Goal: Task Accomplishment & Management: Manage account settings

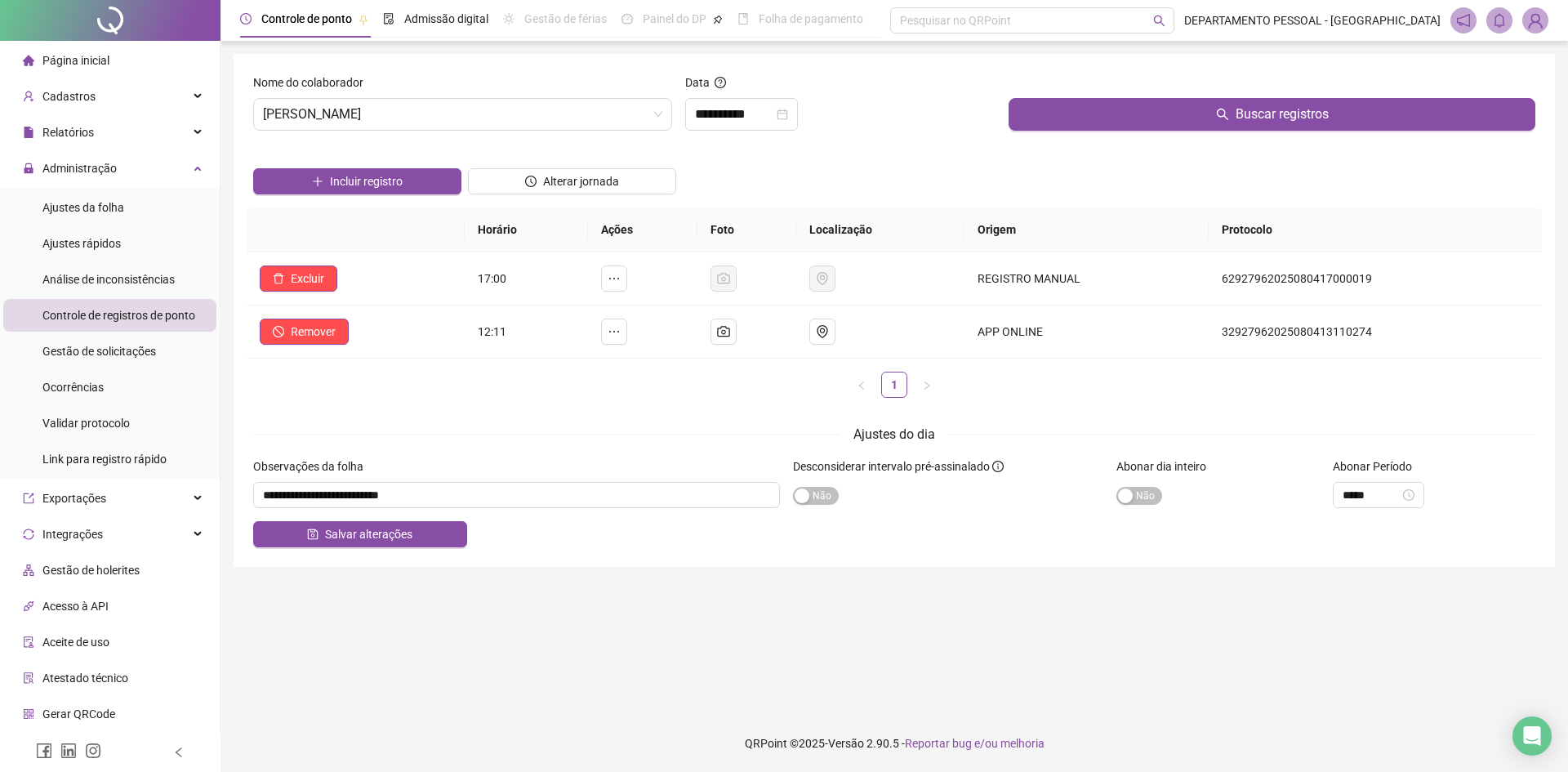
click at [1541, 14] on img at bounding box center [1535, 20] width 24 height 24
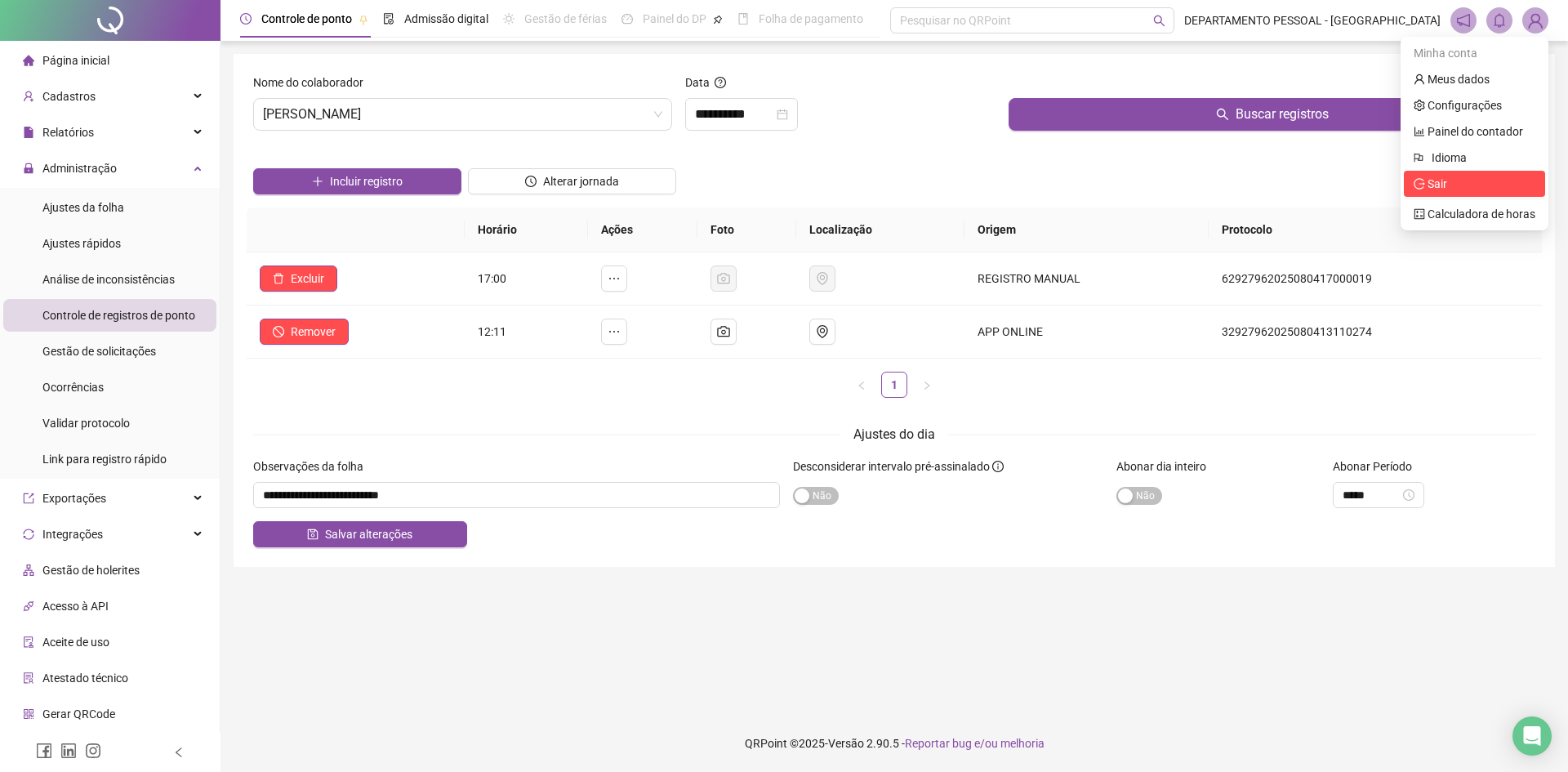
click at [1436, 187] on span "Sair" at bounding box center [1437, 184] width 20 height 14
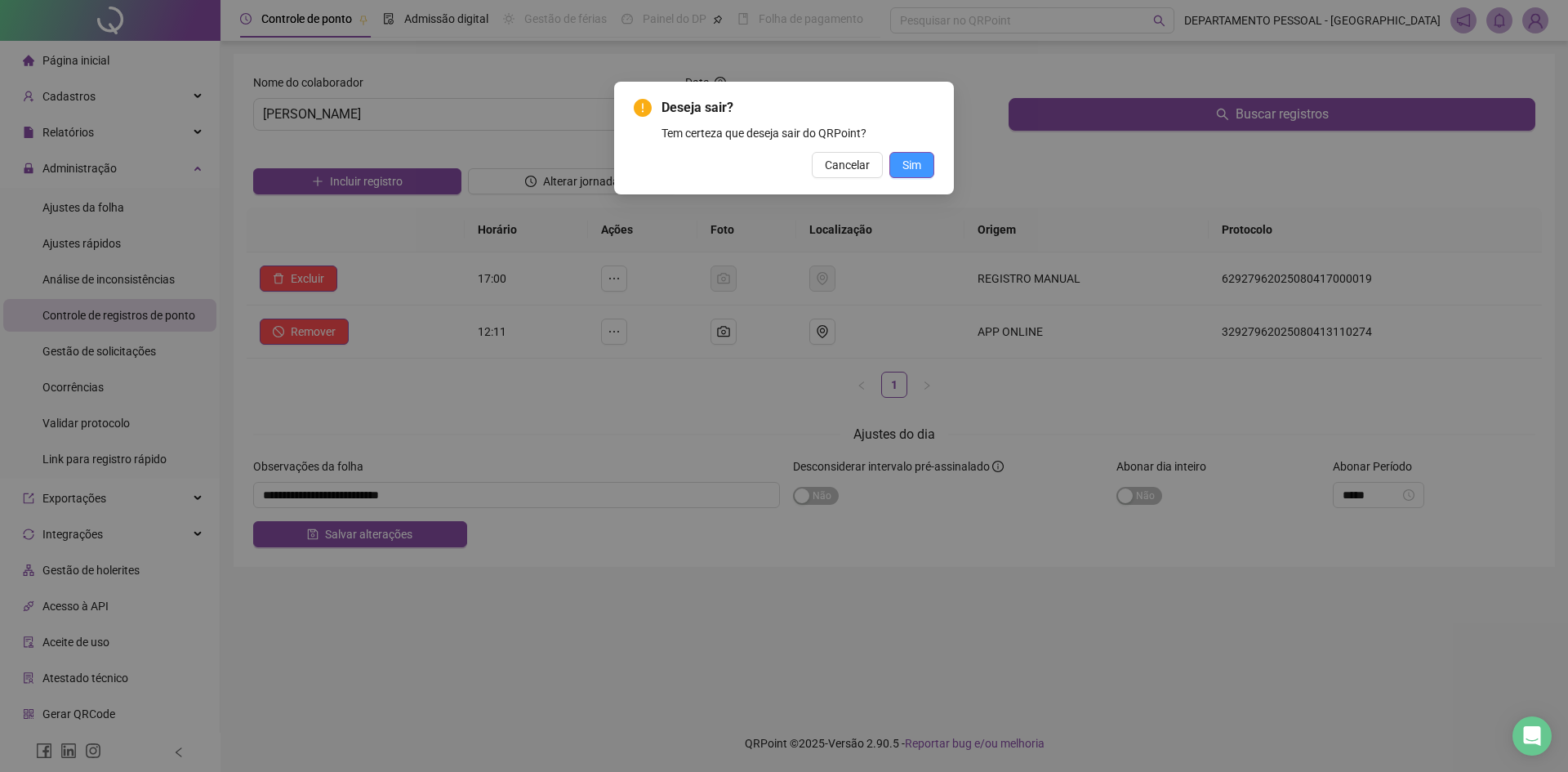
click at [900, 160] on button "Sim" at bounding box center [912, 165] width 45 height 26
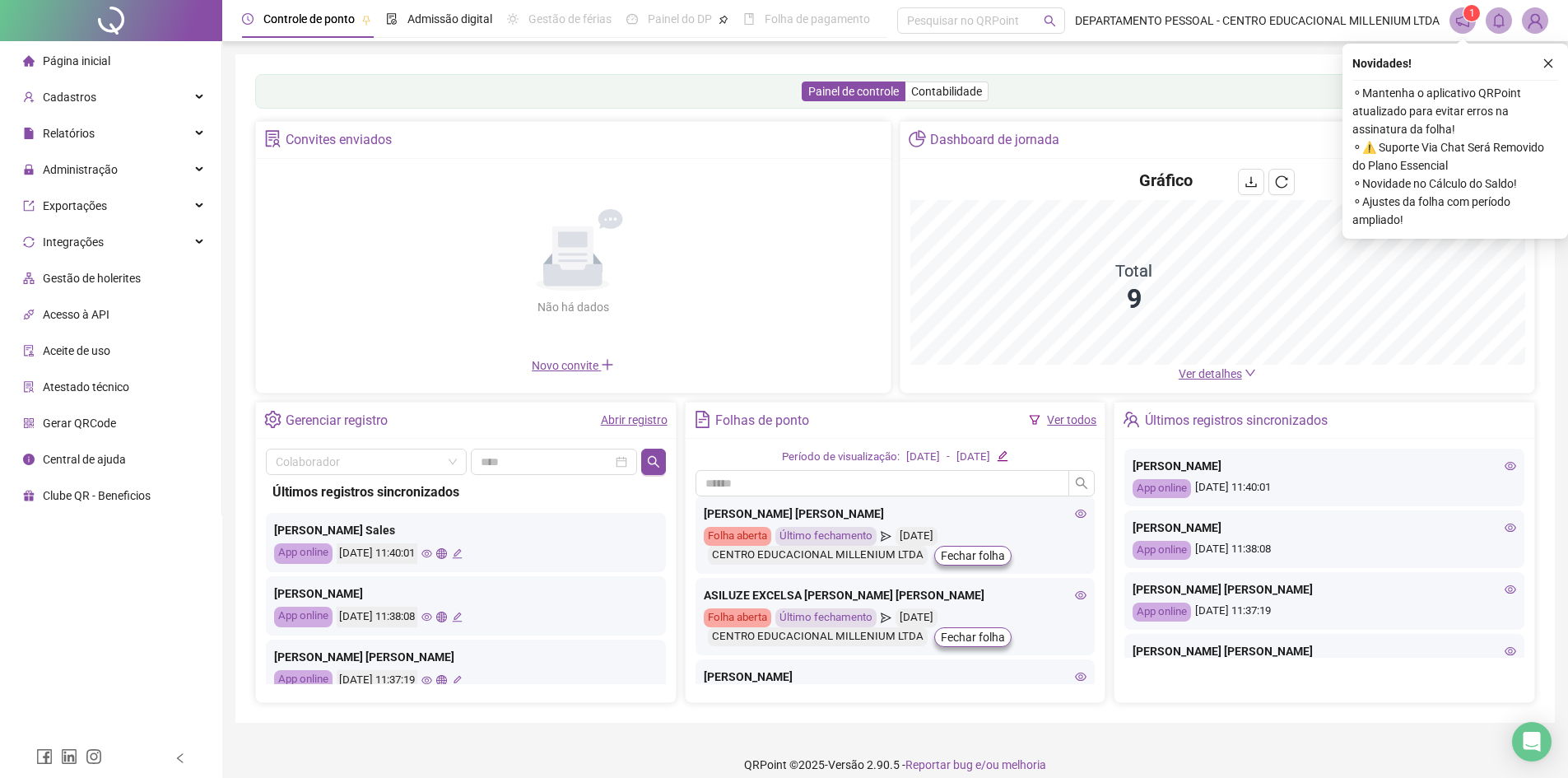
click at [1553, 62] on icon "close" at bounding box center [1548, 63] width 12 height 12
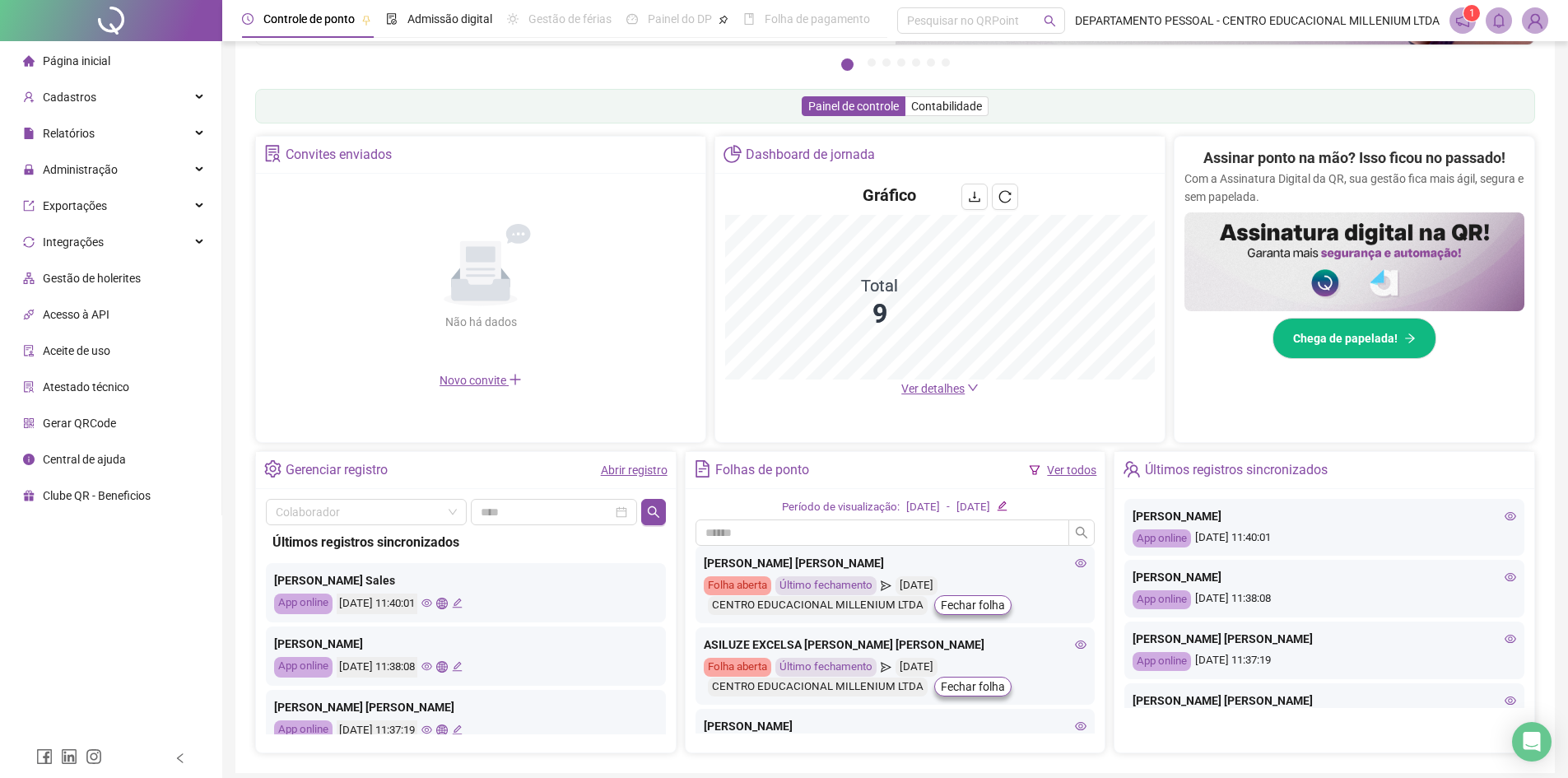
scroll to position [294, 0]
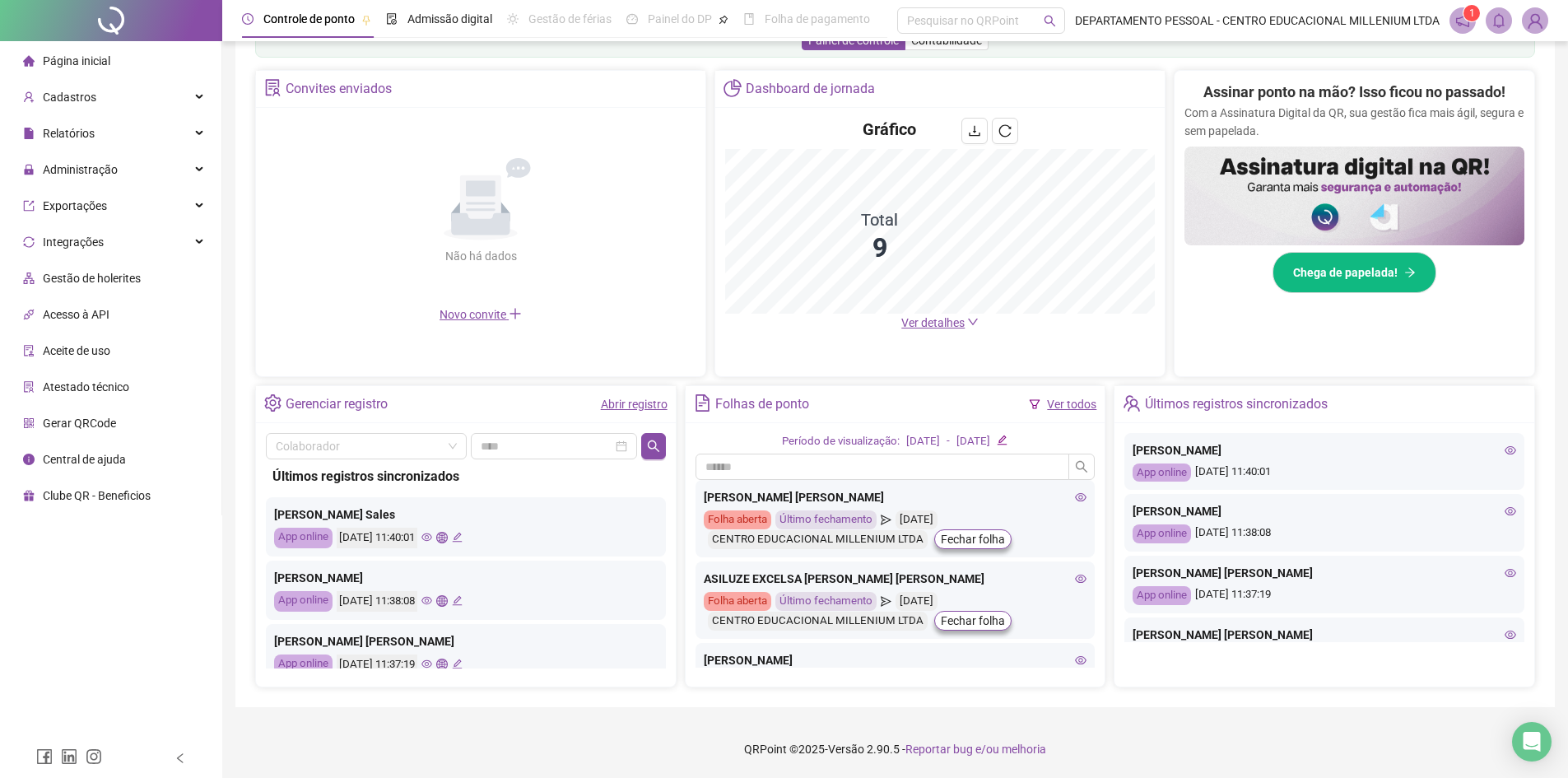
click at [1075, 497] on div "ANA CRISTINA SANTOS SEIXAS Folha aberta Último fechamento 13/08/2025 CENTRO EDU…" at bounding box center [895, 518] width 400 height 77
click at [1075, 498] on icon "eye" at bounding box center [1081, 497] width 12 height 8
click at [1074, 497] on icon "eye" at bounding box center [1080, 497] width 12 height 12
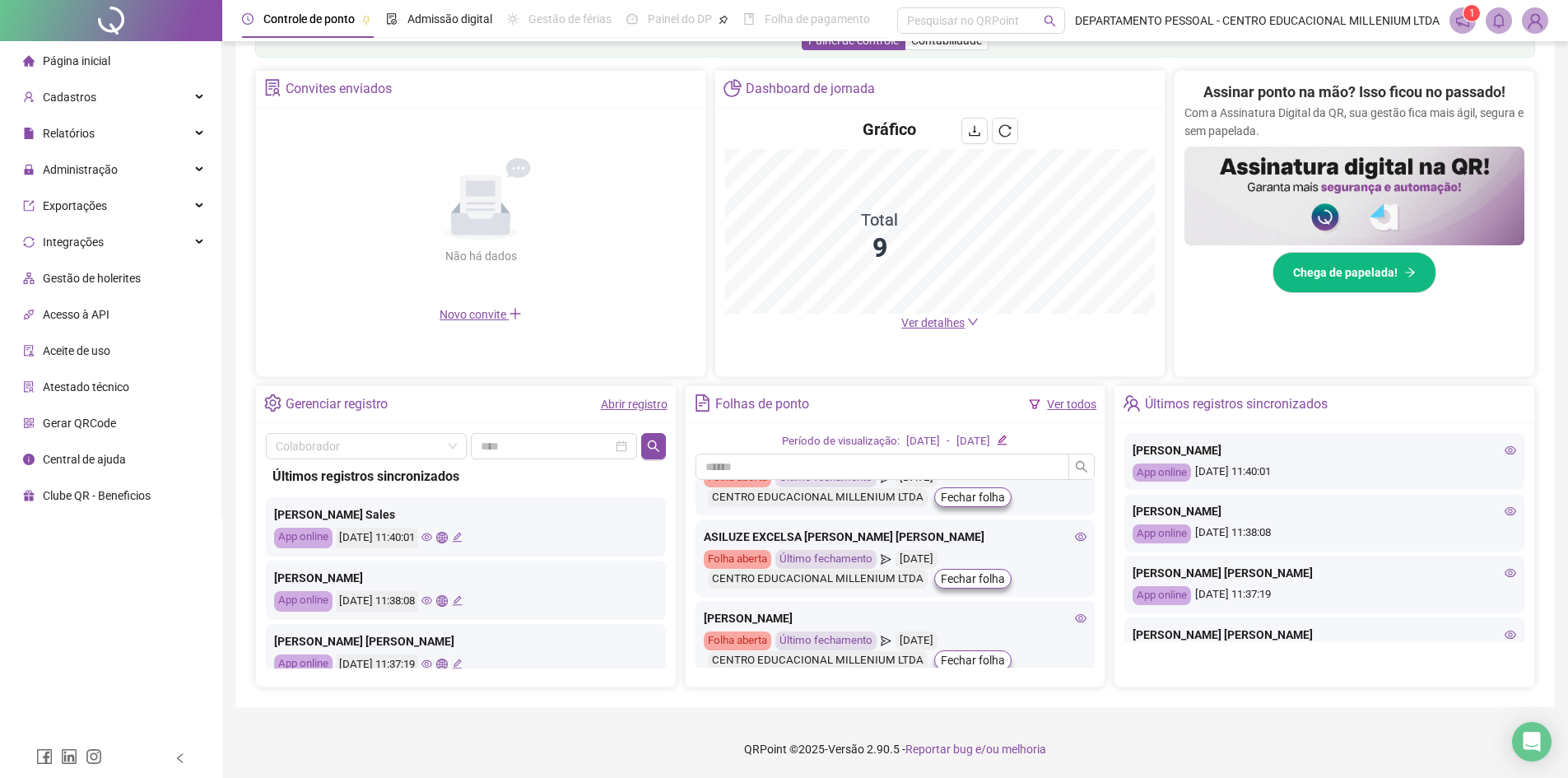
scroll to position [83, 0]
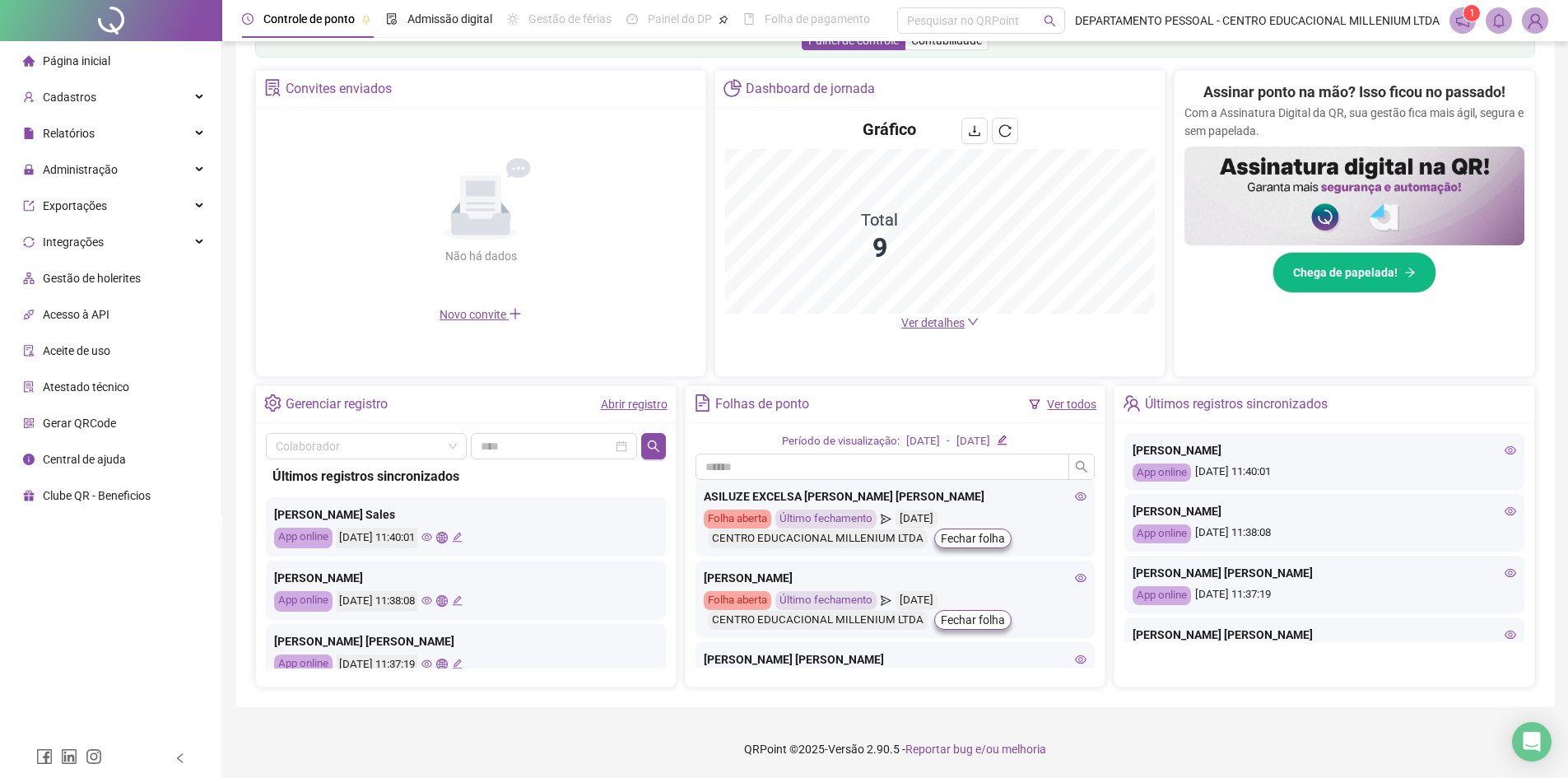
click at [1075, 494] on icon "eye" at bounding box center [1081, 496] width 12 height 8
click at [1075, 576] on icon "eye" at bounding box center [1081, 577] width 12 height 8
click at [454, 530] on div "18/08/2025 11:40:01" at bounding box center [399, 537] width 126 height 21
click at [432, 535] on icon "eye" at bounding box center [426, 537] width 11 height 8
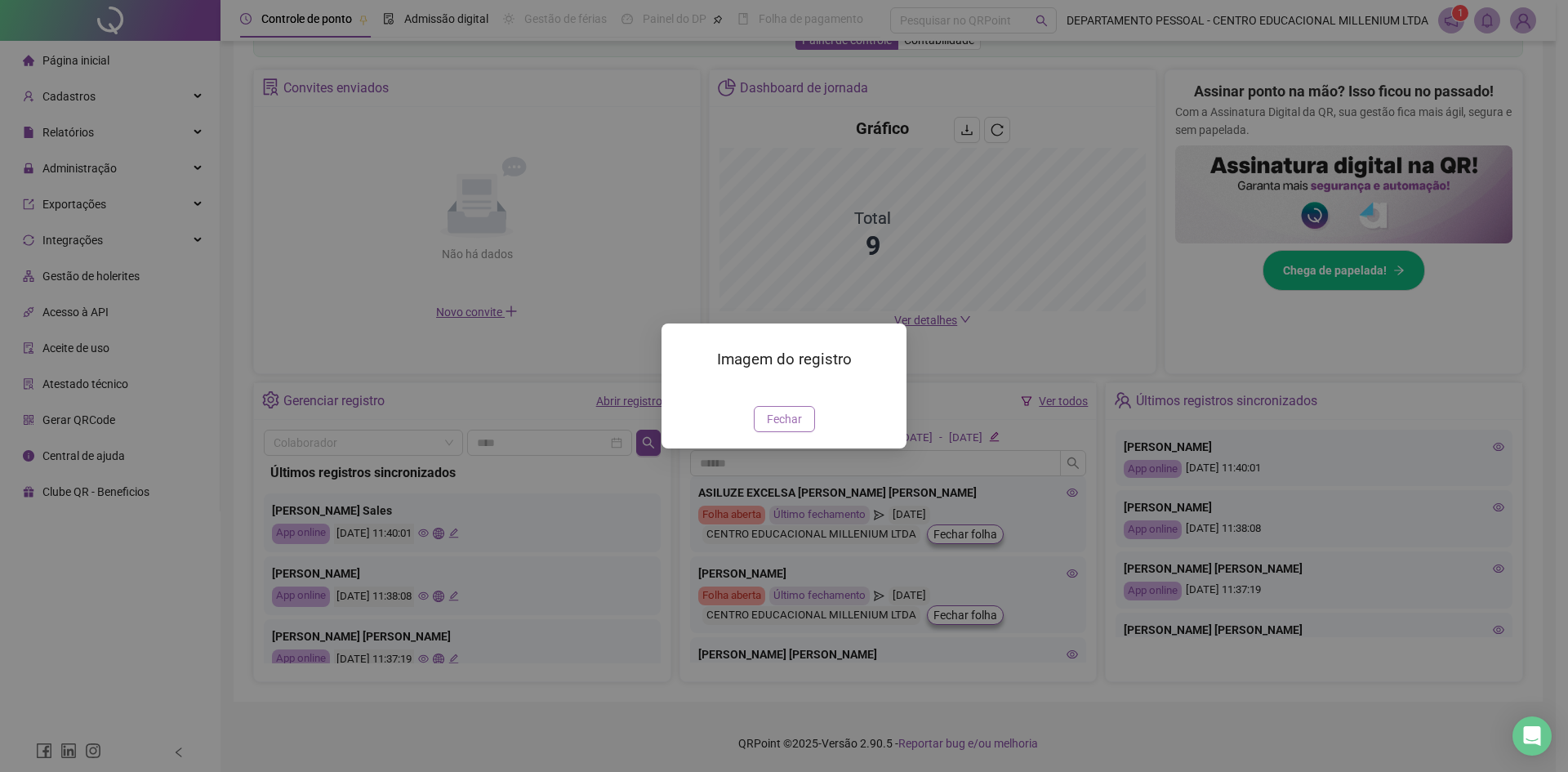
click at [778, 428] on span "Fechar" at bounding box center [784, 419] width 35 height 18
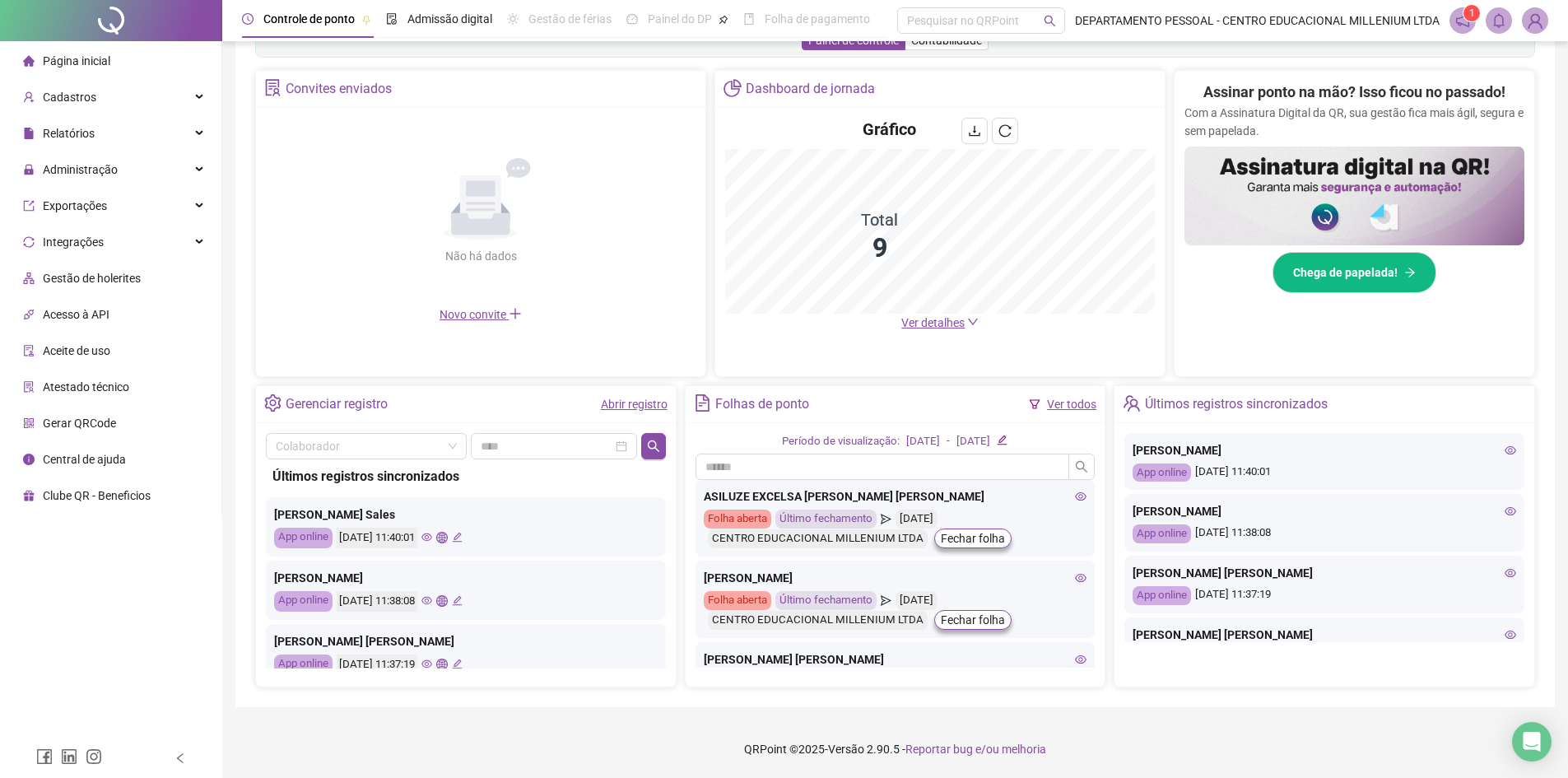
click at [458, 601] on div "18/08/2025 11:38:08" at bounding box center [399, 601] width 126 height 21
click at [432, 597] on icon "eye" at bounding box center [426, 601] width 11 height 8
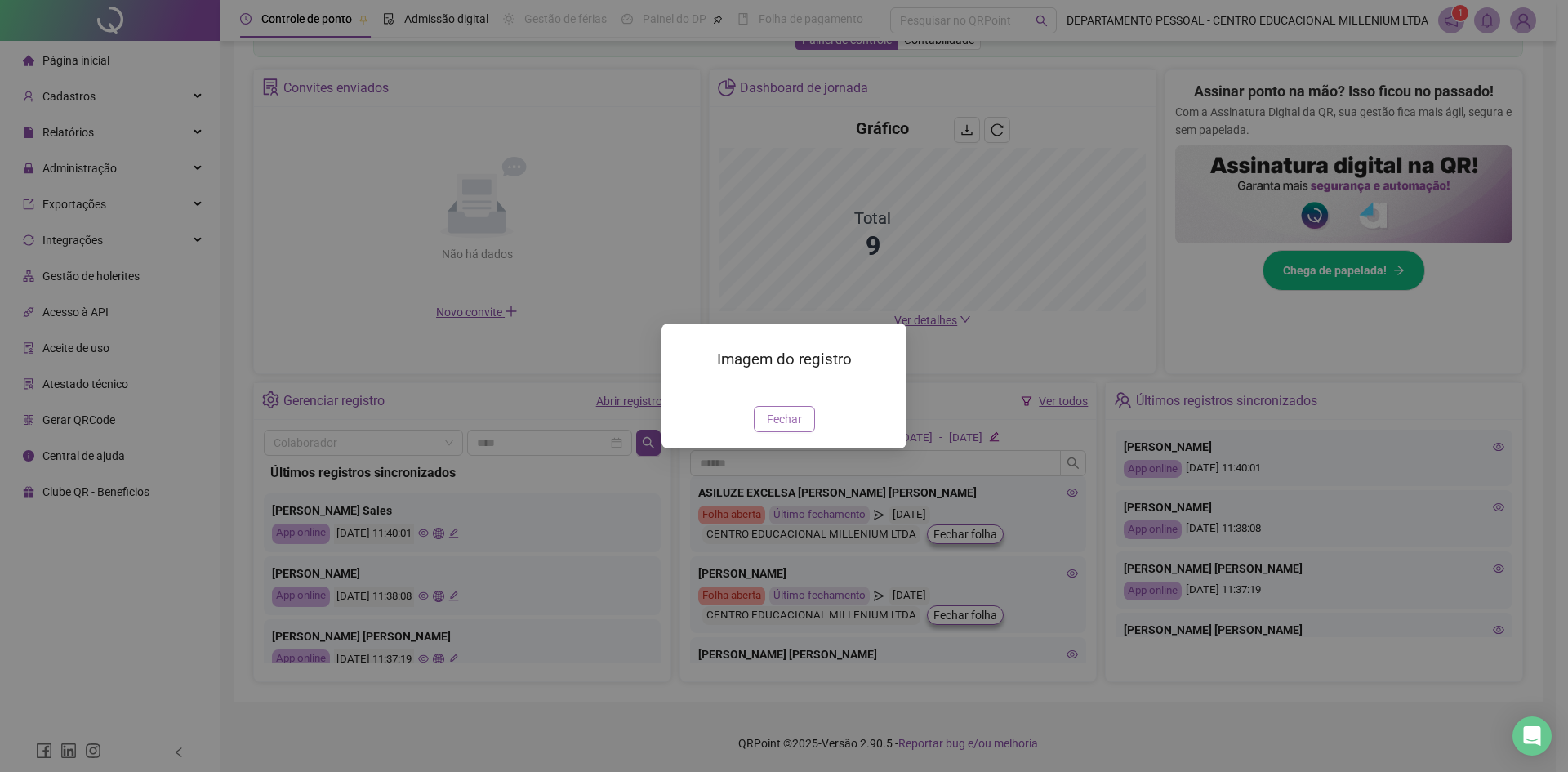
click at [794, 428] on span "Fechar" at bounding box center [784, 419] width 35 height 18
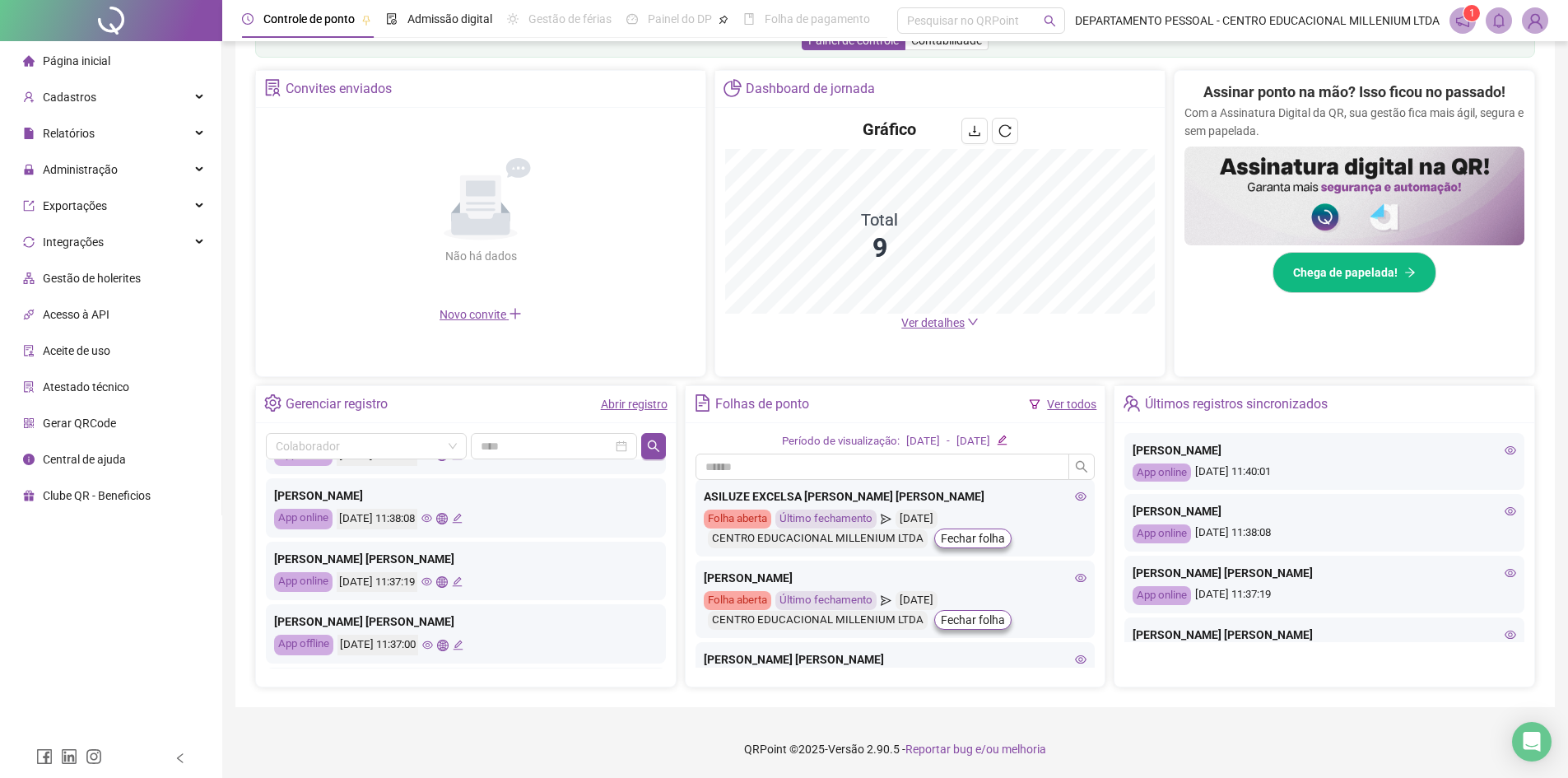
click at [432, 579] on icon "eye" at bounding box center [426, 582] width 11 height 11
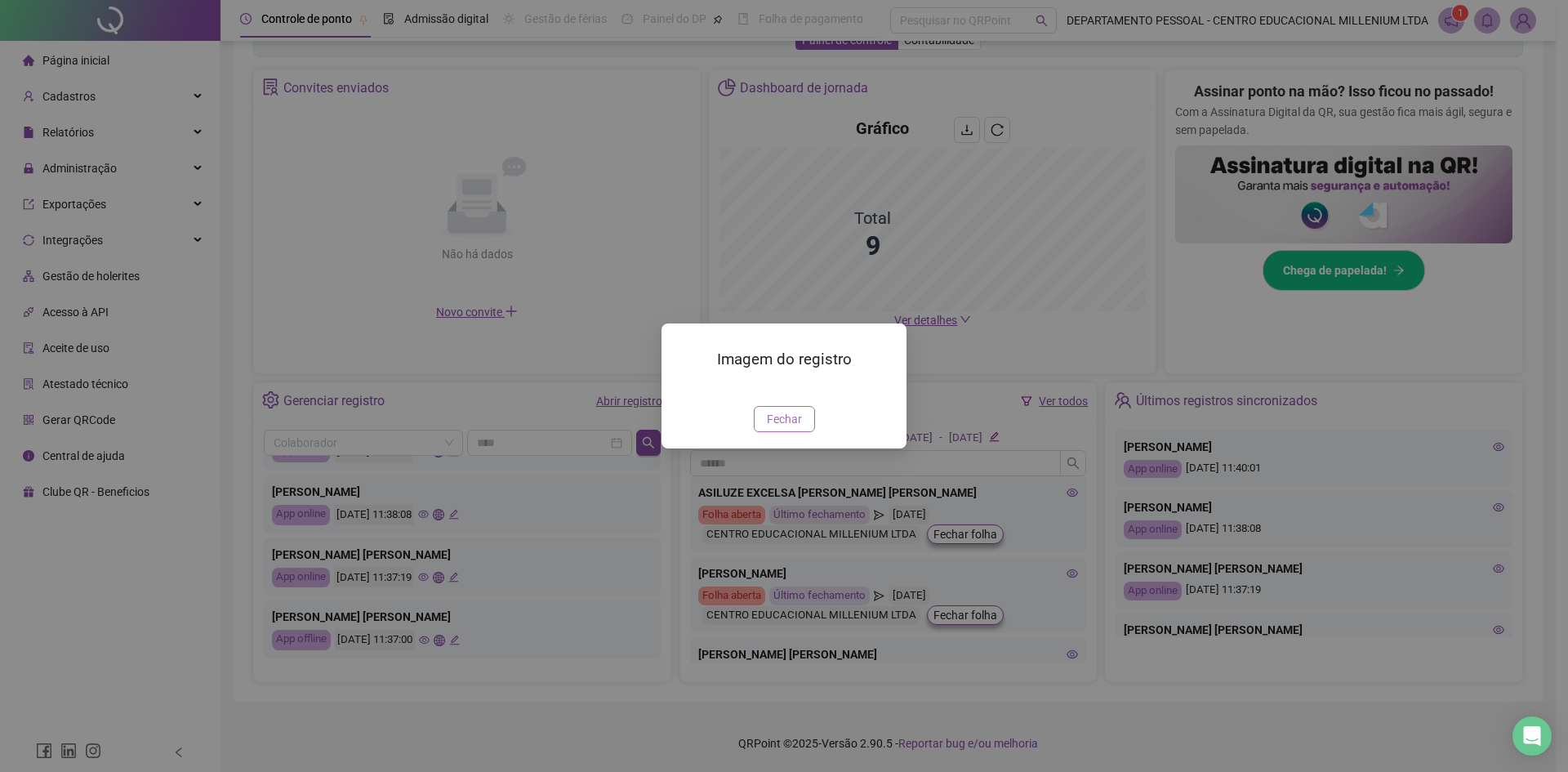
click at [787, 428] on span "Fechar" at bounding box center [784, 419] width 35 height 18
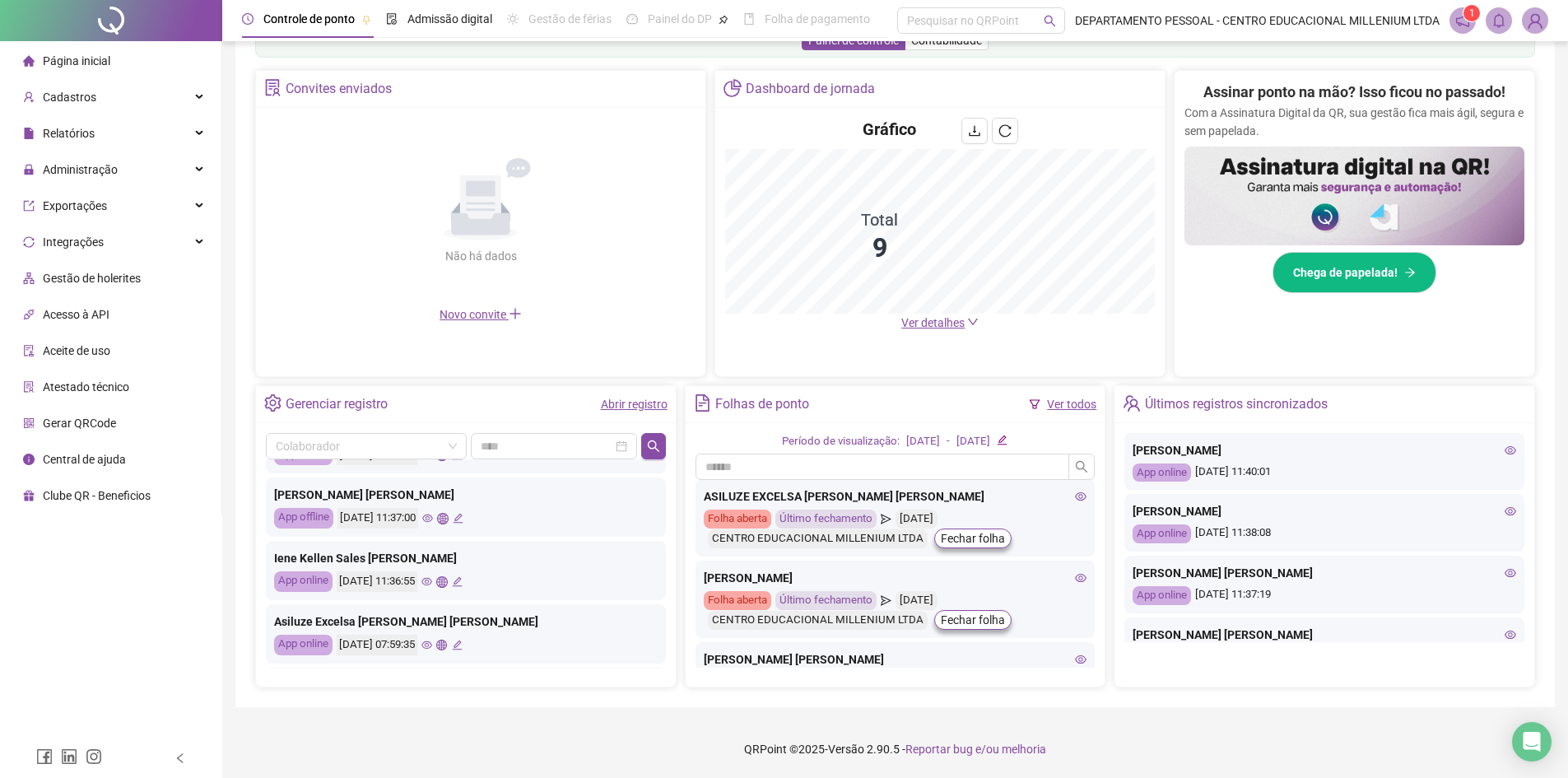
scroll to position [247, 0]
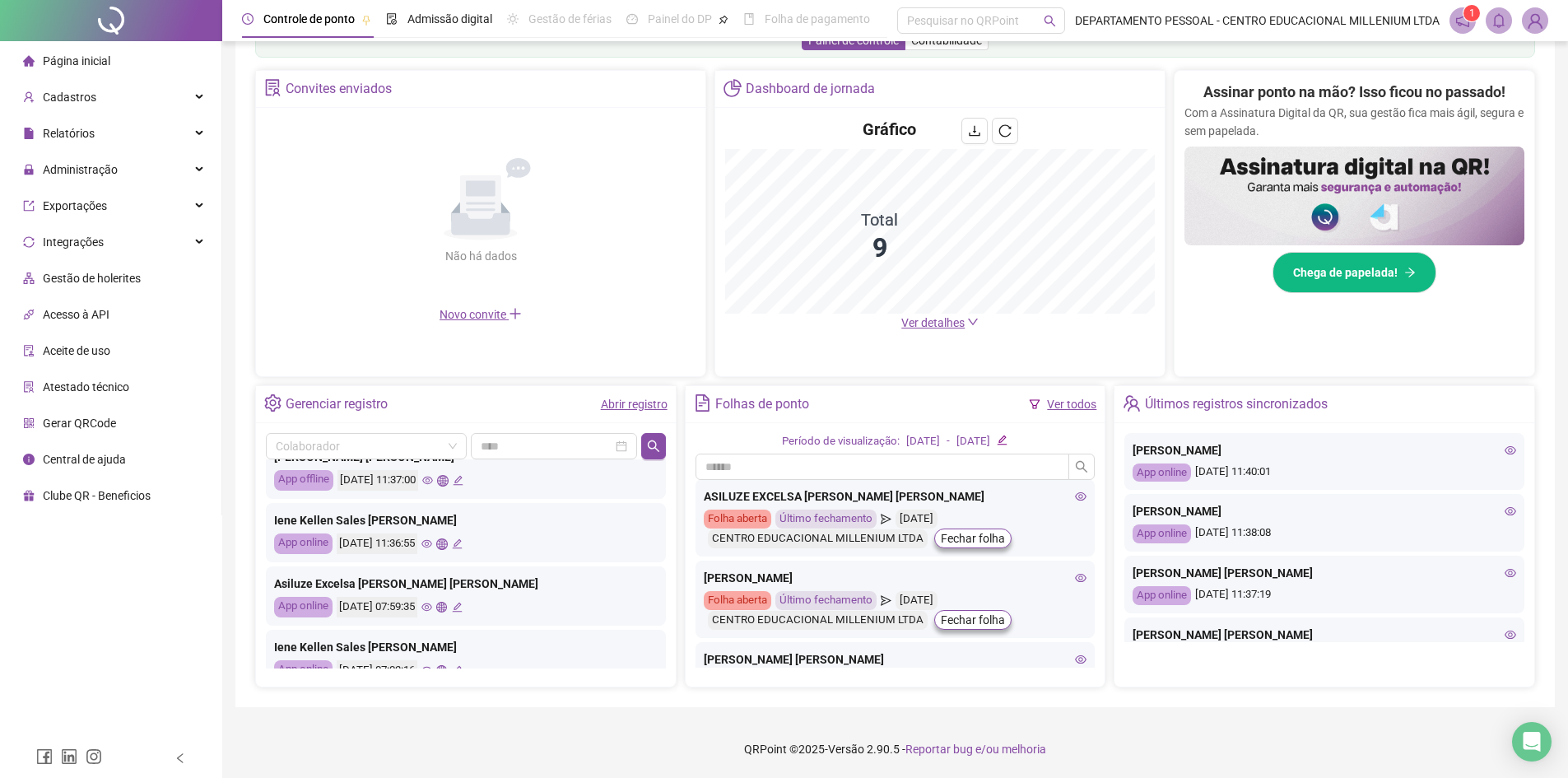
click at [433, 479] on icon "eye" at bounding box center [427, 480] width 11 height 8
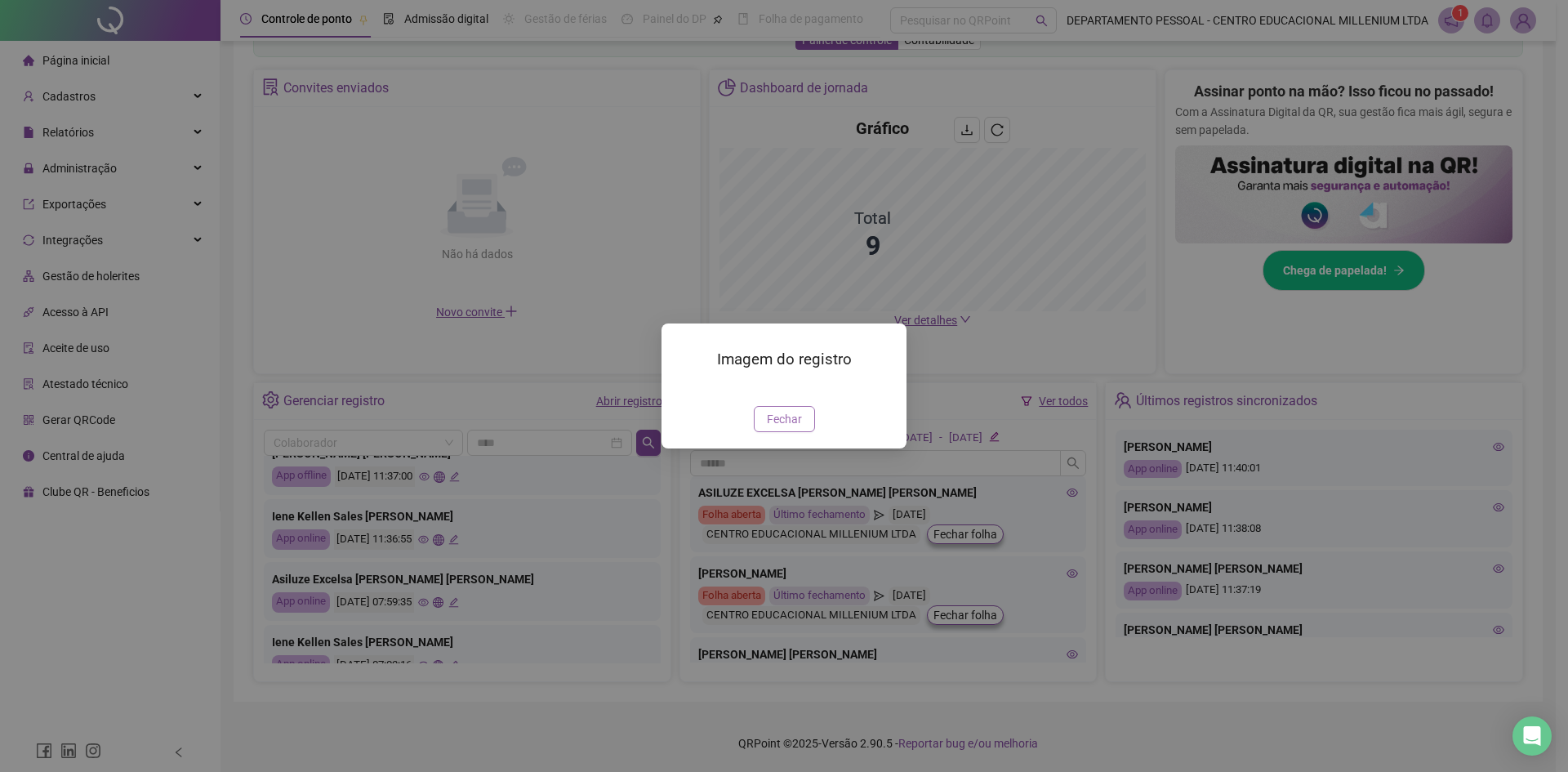
click at [800, 428] on span "Fechar" at bounding box center [784, 419] width 35 height 18
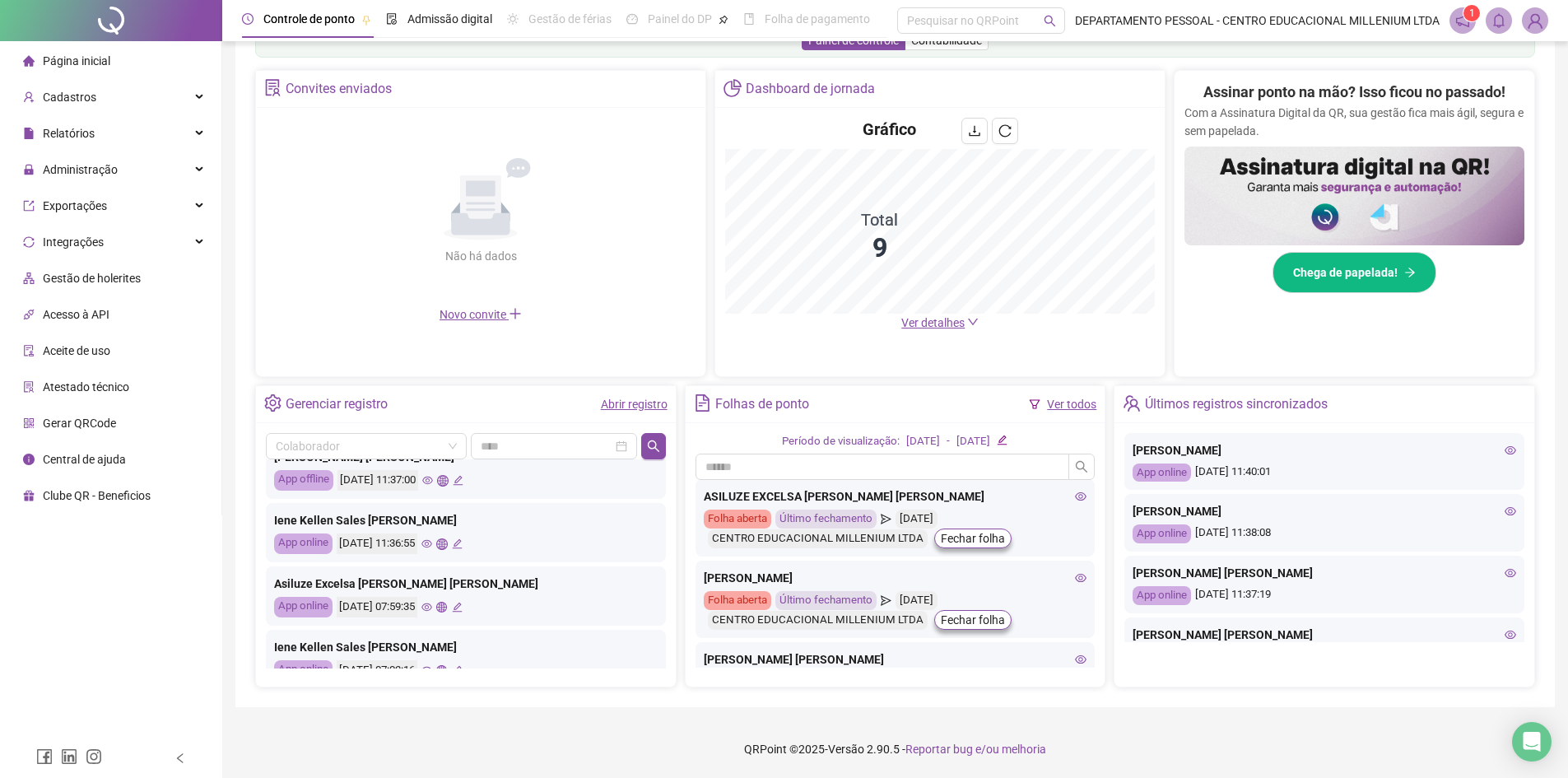
click at [432, 547] on icon "eye" at bounding box center [426, 544] width 11 height 11
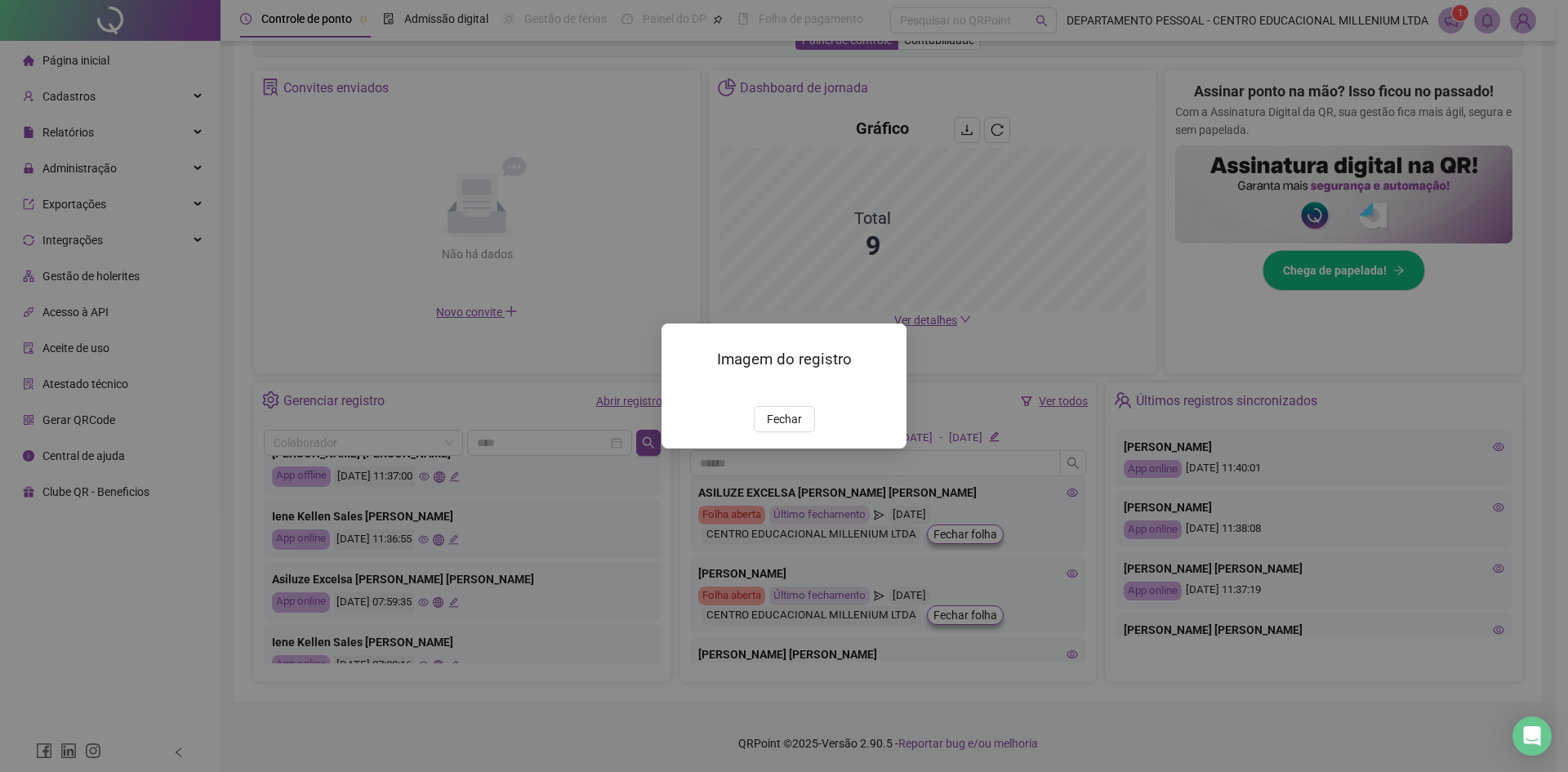
click at [486, 531] on div "Imagem do registro Fechar" at bounding box center [784, 386] width 1568 height 772
drag, startPoint x: 802, startPoint y: 511, endPoint x: 614, endPoint y: 552, distance: 192.4
click at [798, 432] on button "Fechar" at bounding box center [784, 419] width 61 height 26
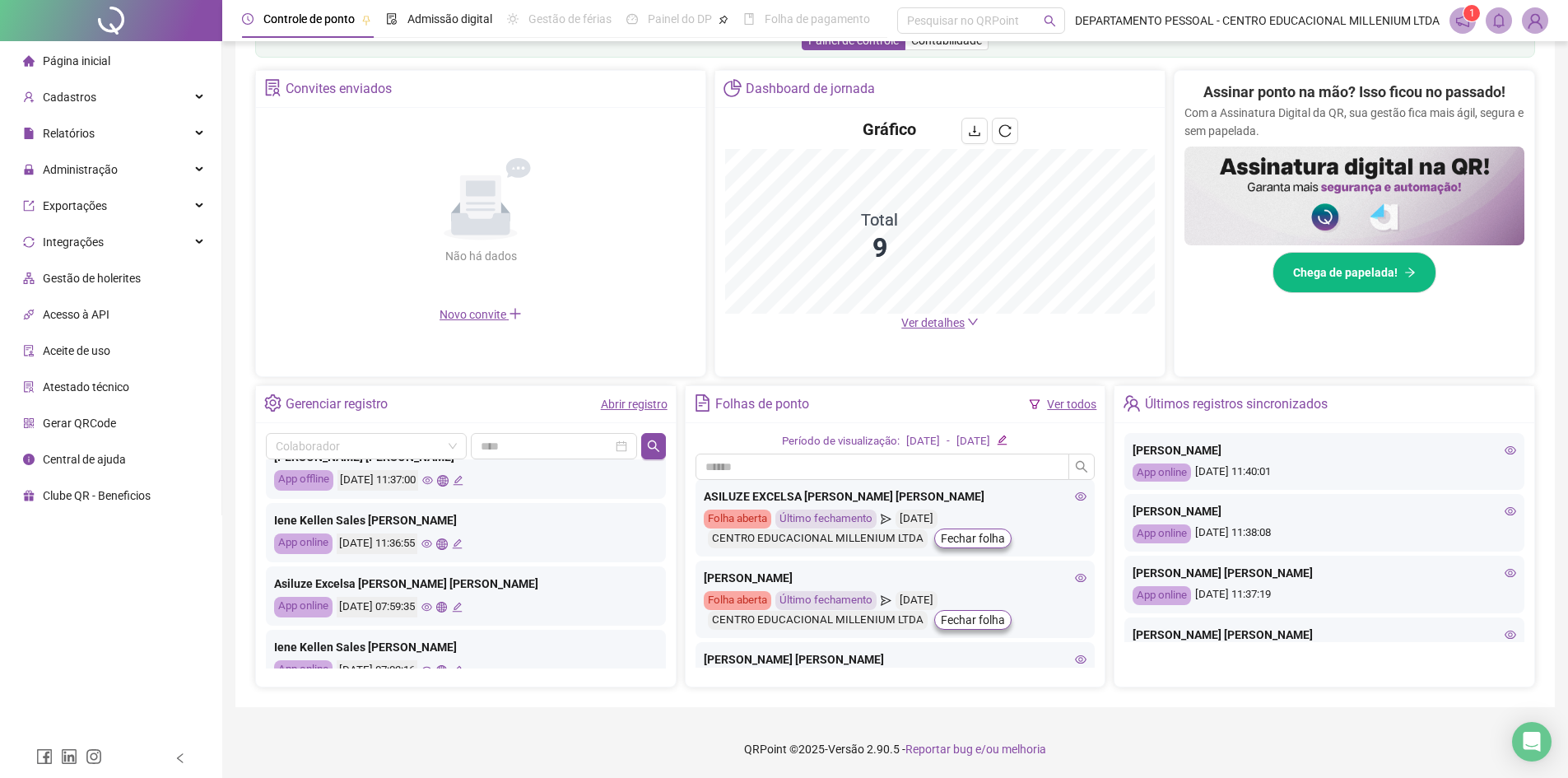
click at [432, 612] on icon "eye" at bounding box center [426, 607] width 11 height 11
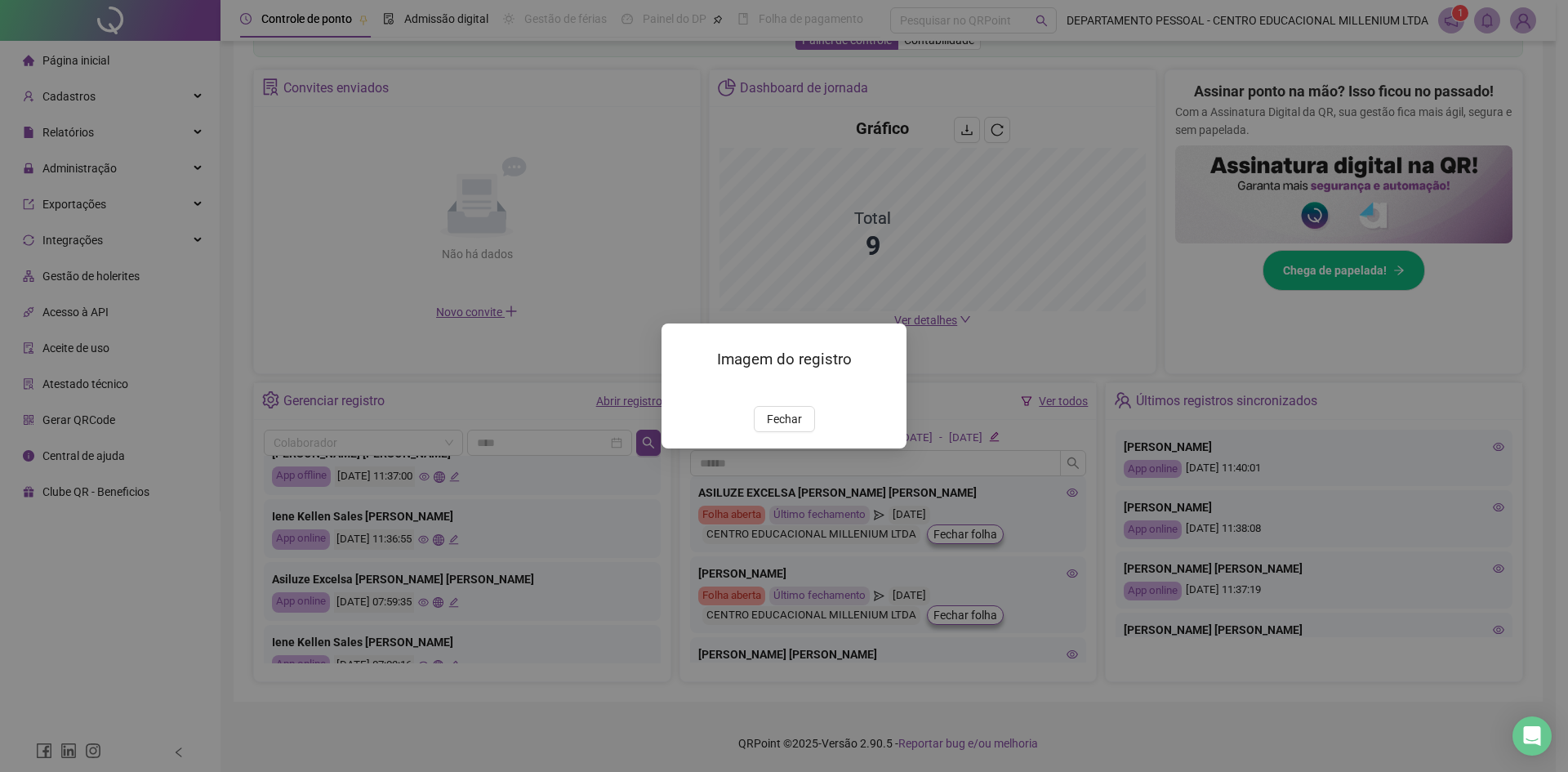
click at [777, 428] on span "Fechar" at bounding box center [784, 419] width 35 height 18
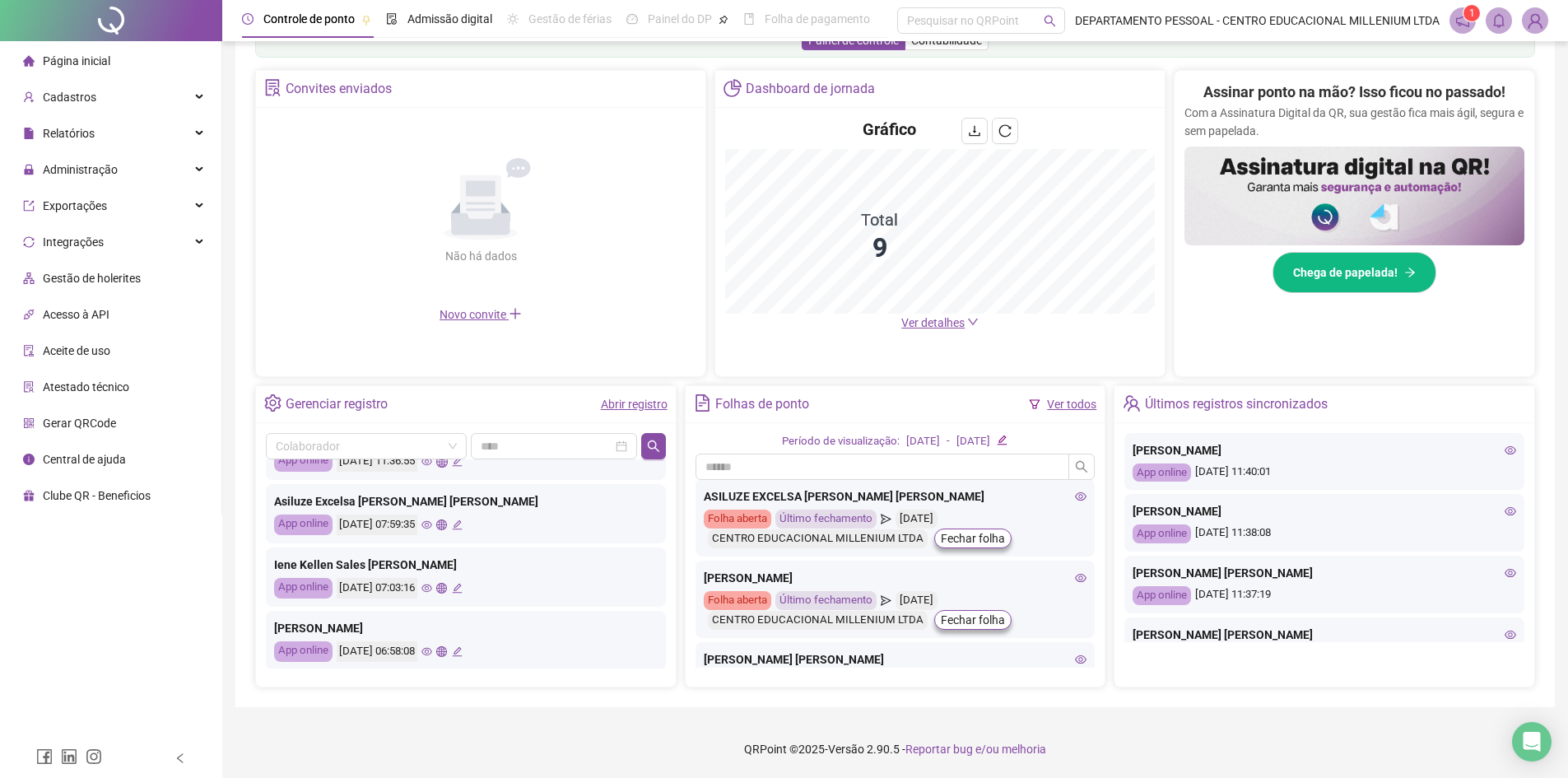
scroll to position [411, 0]
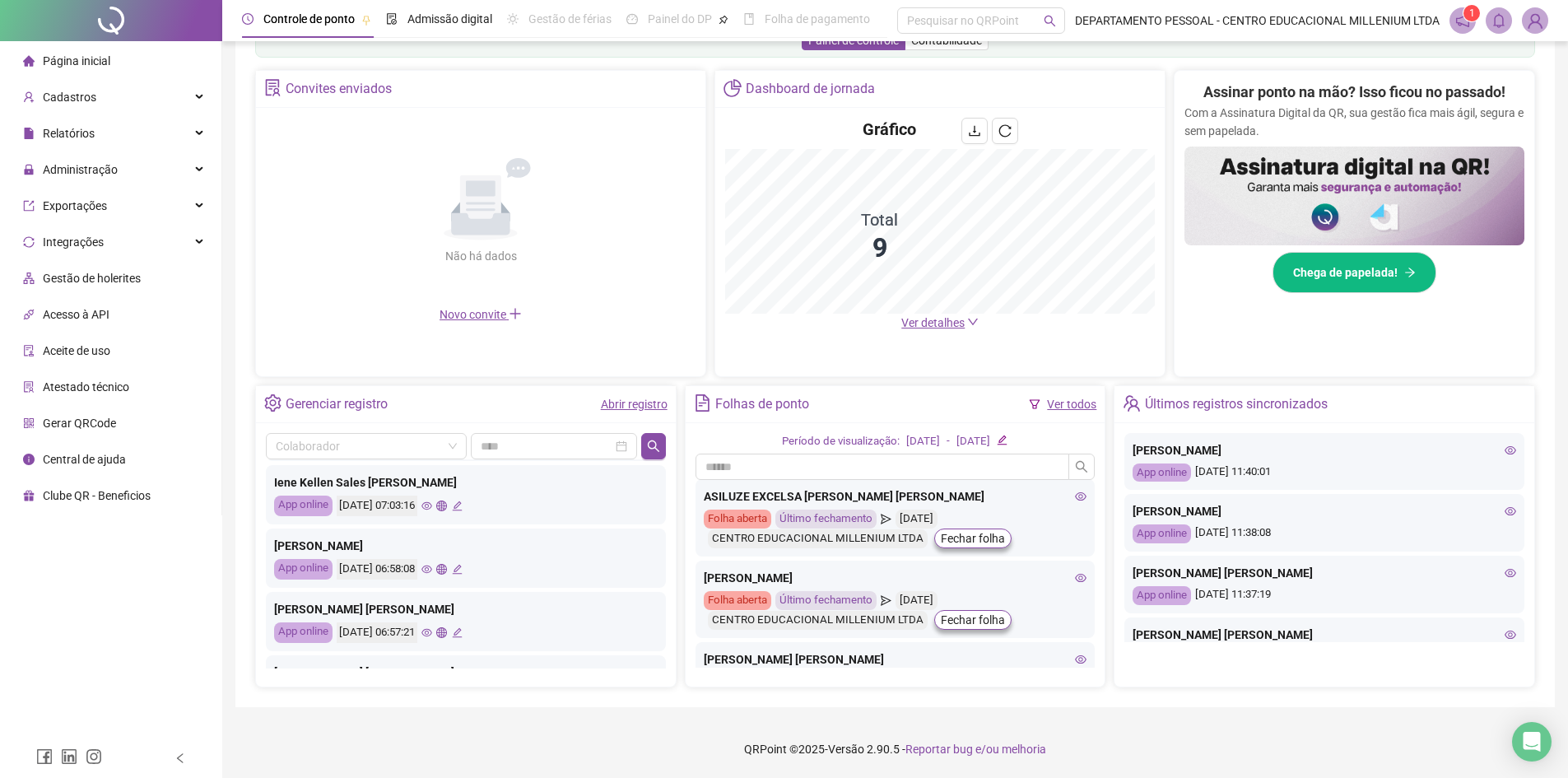
click at [432, 506] on icon "eye" at bounding box center [426, 506] width 11 height 8
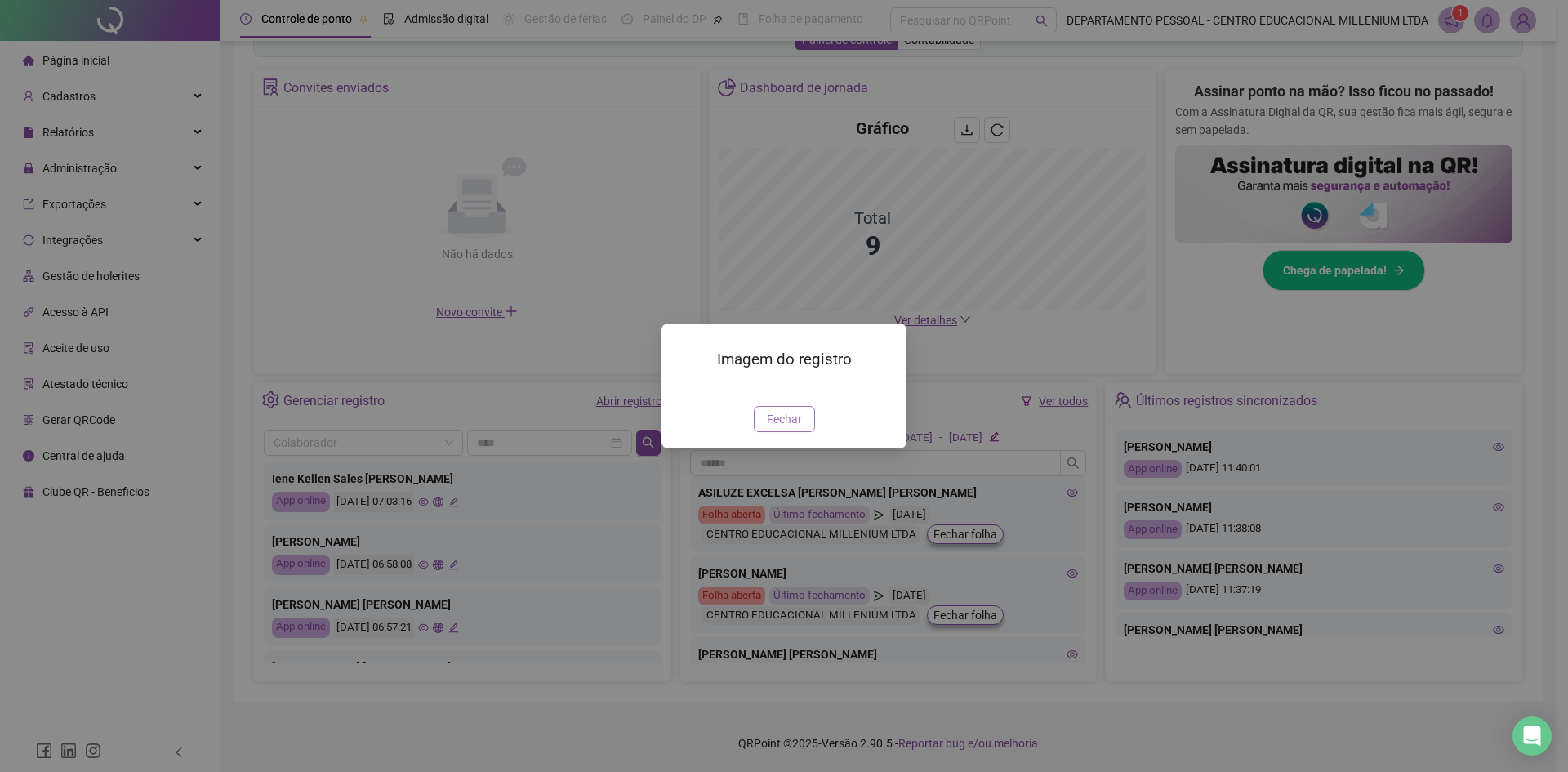
click at [808, 432] on button "Fechar" at bounding box center [784, 419] width 61 height 26
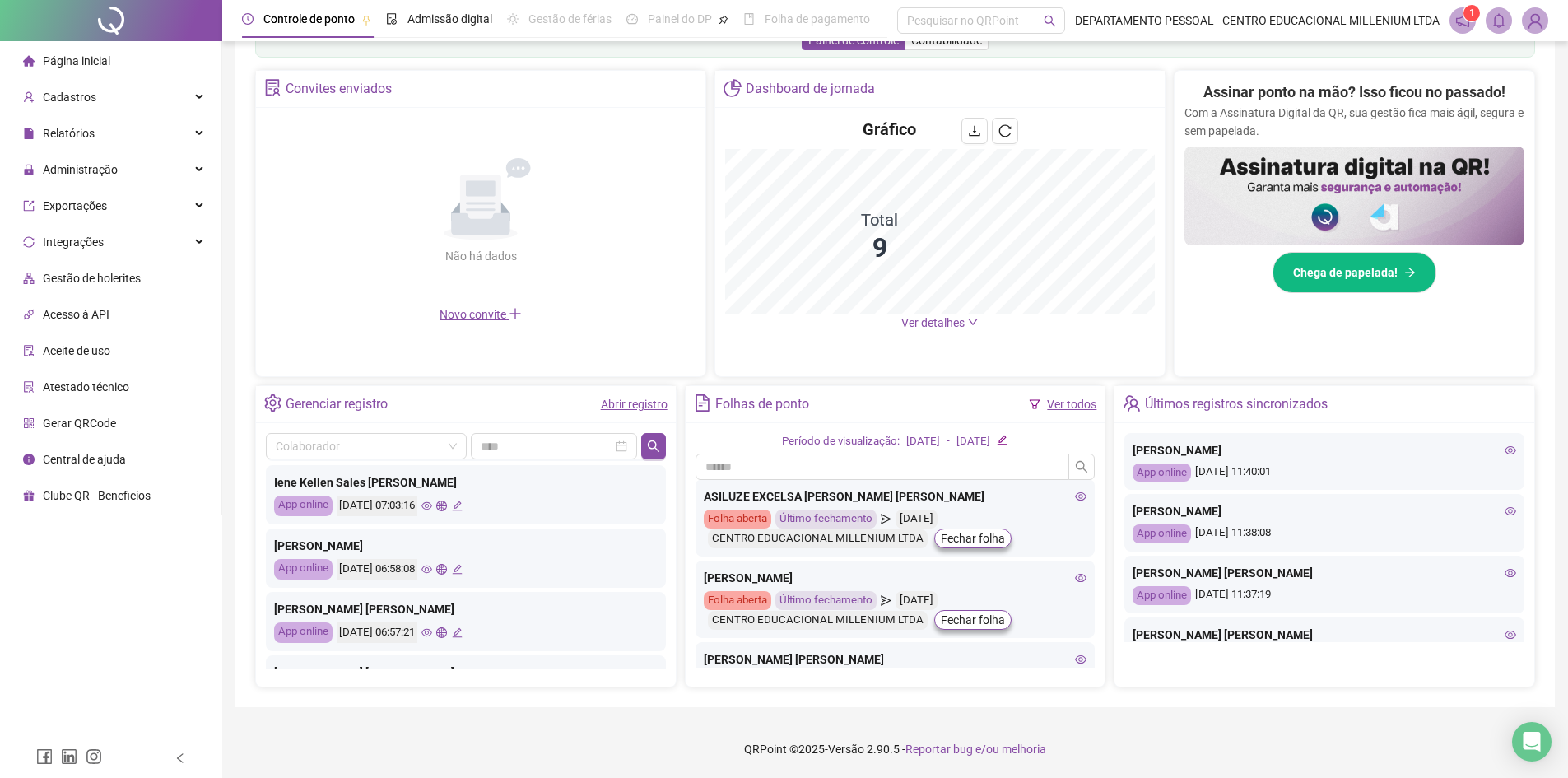
click at [432, 570] on icon "eye" at bounding box center [426, 569] width 11 height 11
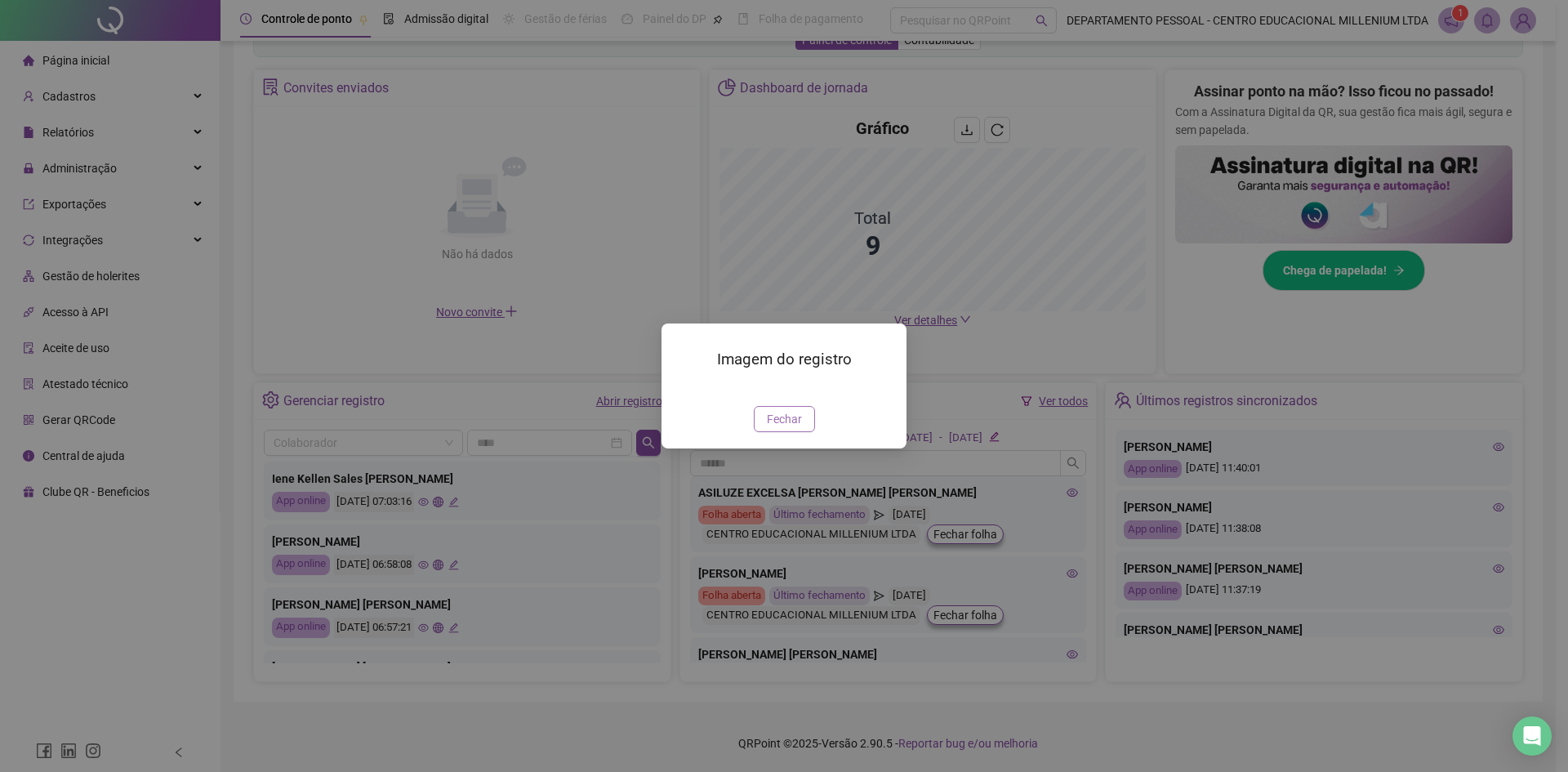
click at [779, 428] on span "Fechar" at bounding box center [784, 419] width 35 height 18
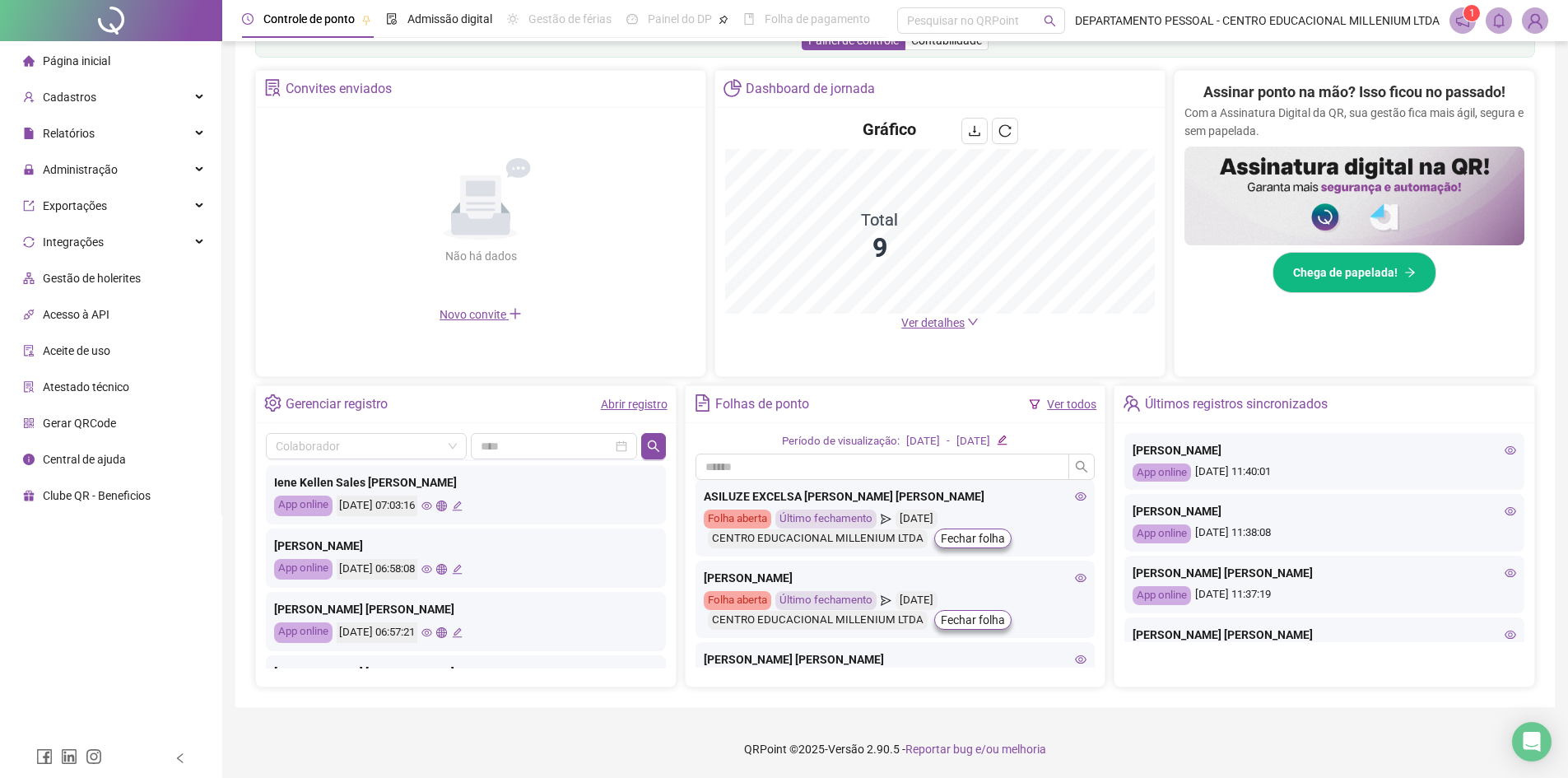
click at [432, 633] on icon "eye" at bounding box center [426, 633] width 11 height 11
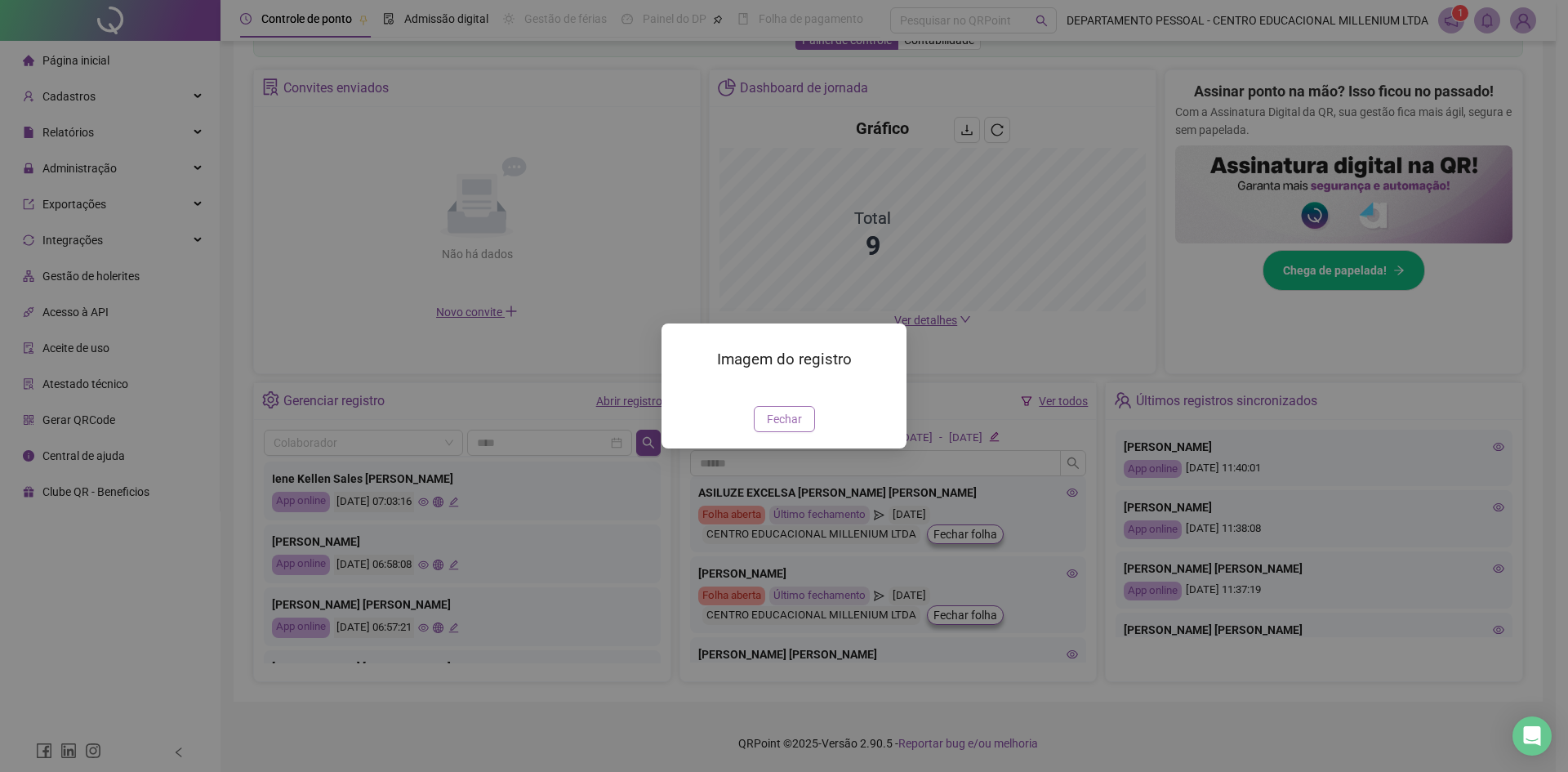
click at [770, 428] on span "Fechar" at bounding box center [784, 419] width 35 height 18
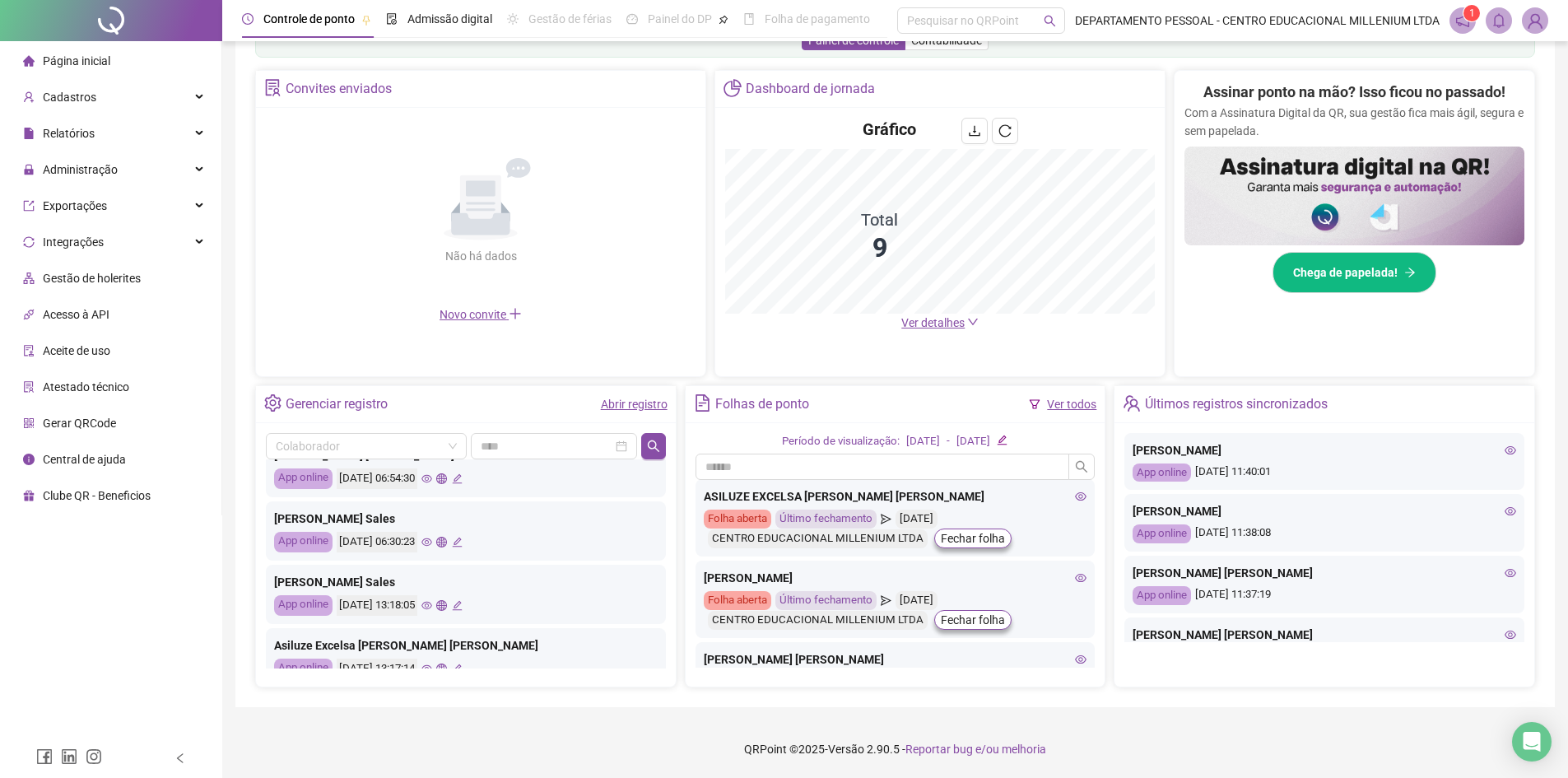
scroll to position [659, 0]
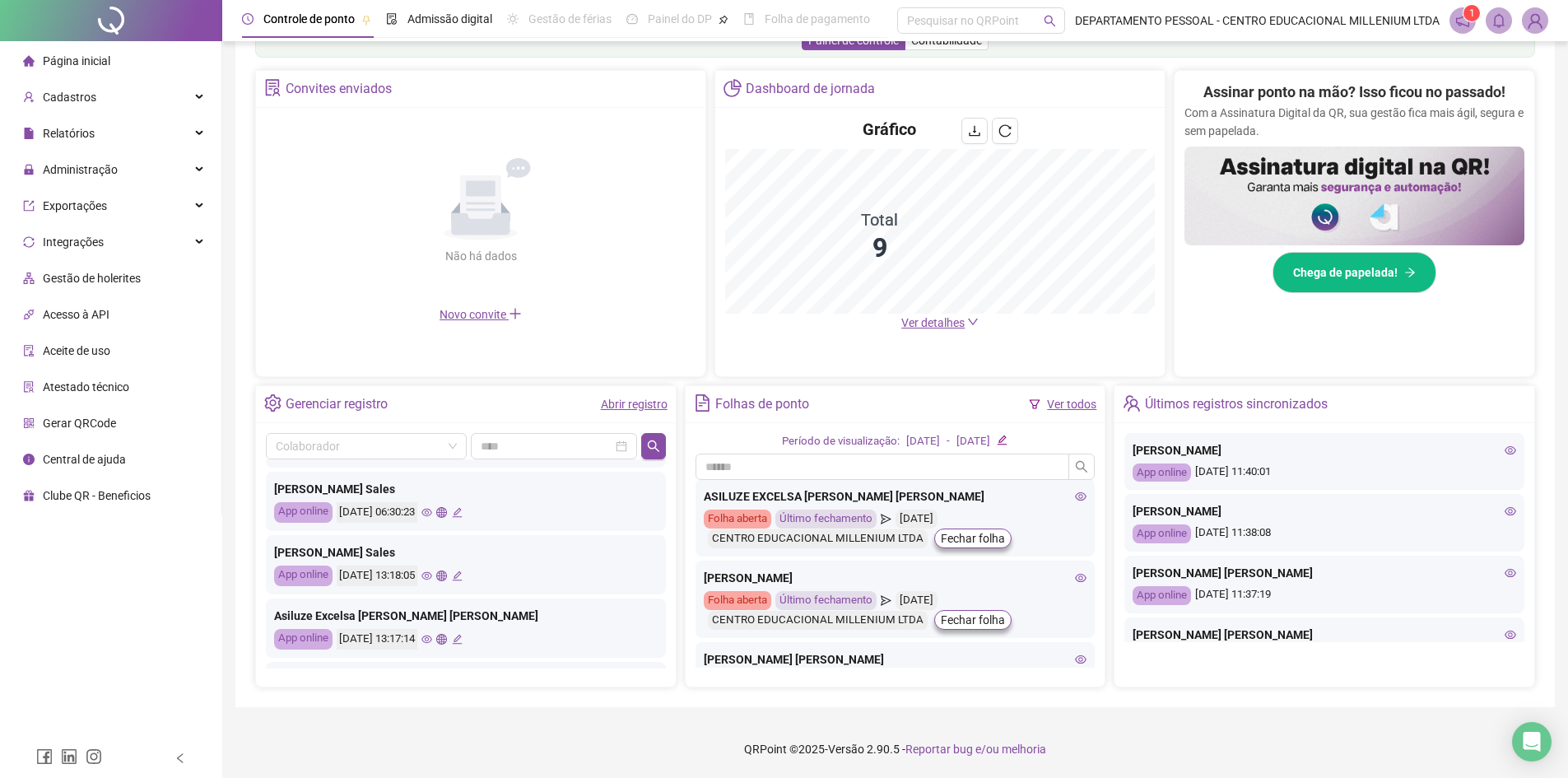
click at [432, 509] on icon "eye" at bounding box center [426, 513] width 11 height 11
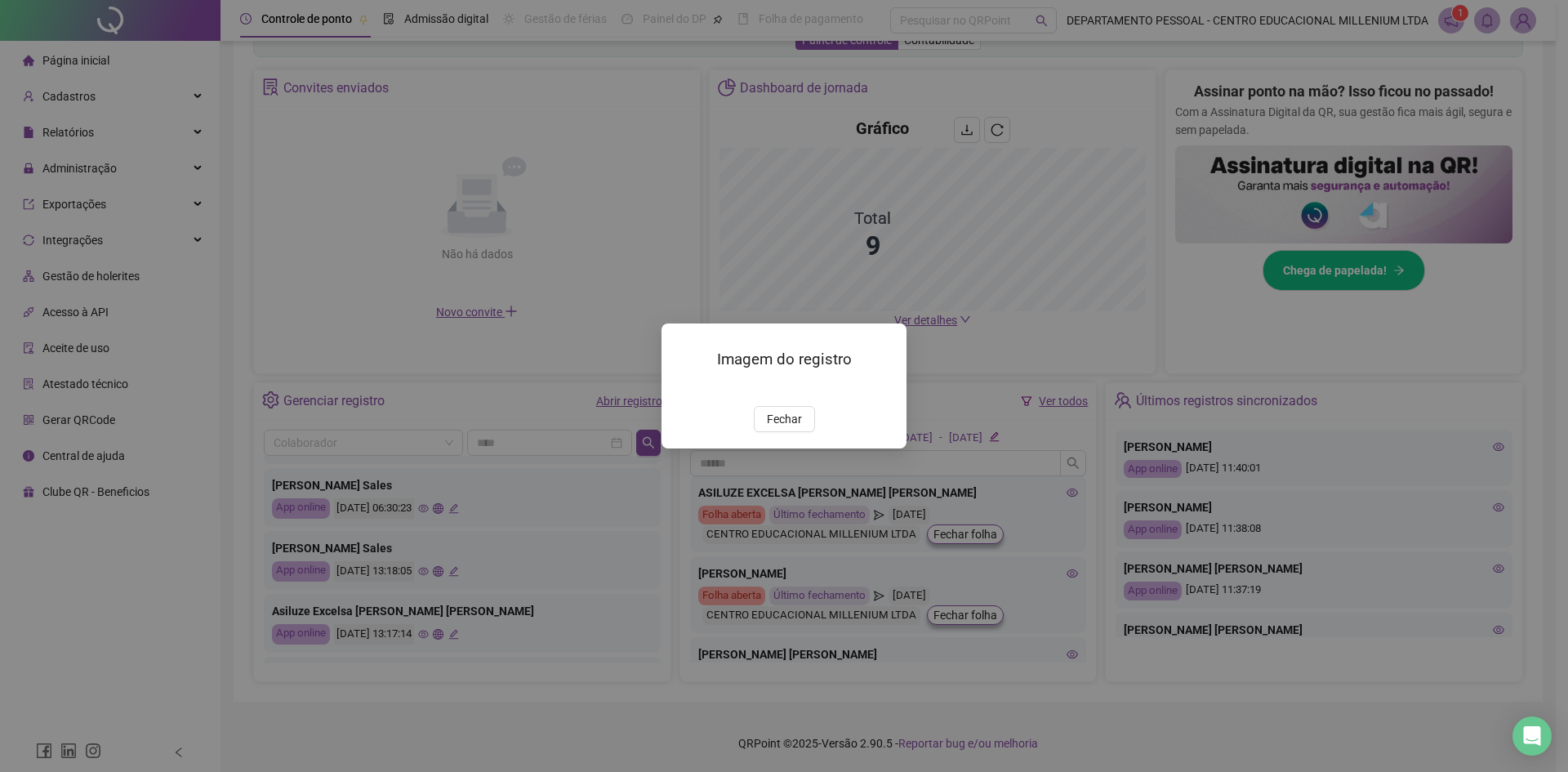
click at [792, 428] on span "Fechar" at bounding box center [784, 419] width 35 height 18
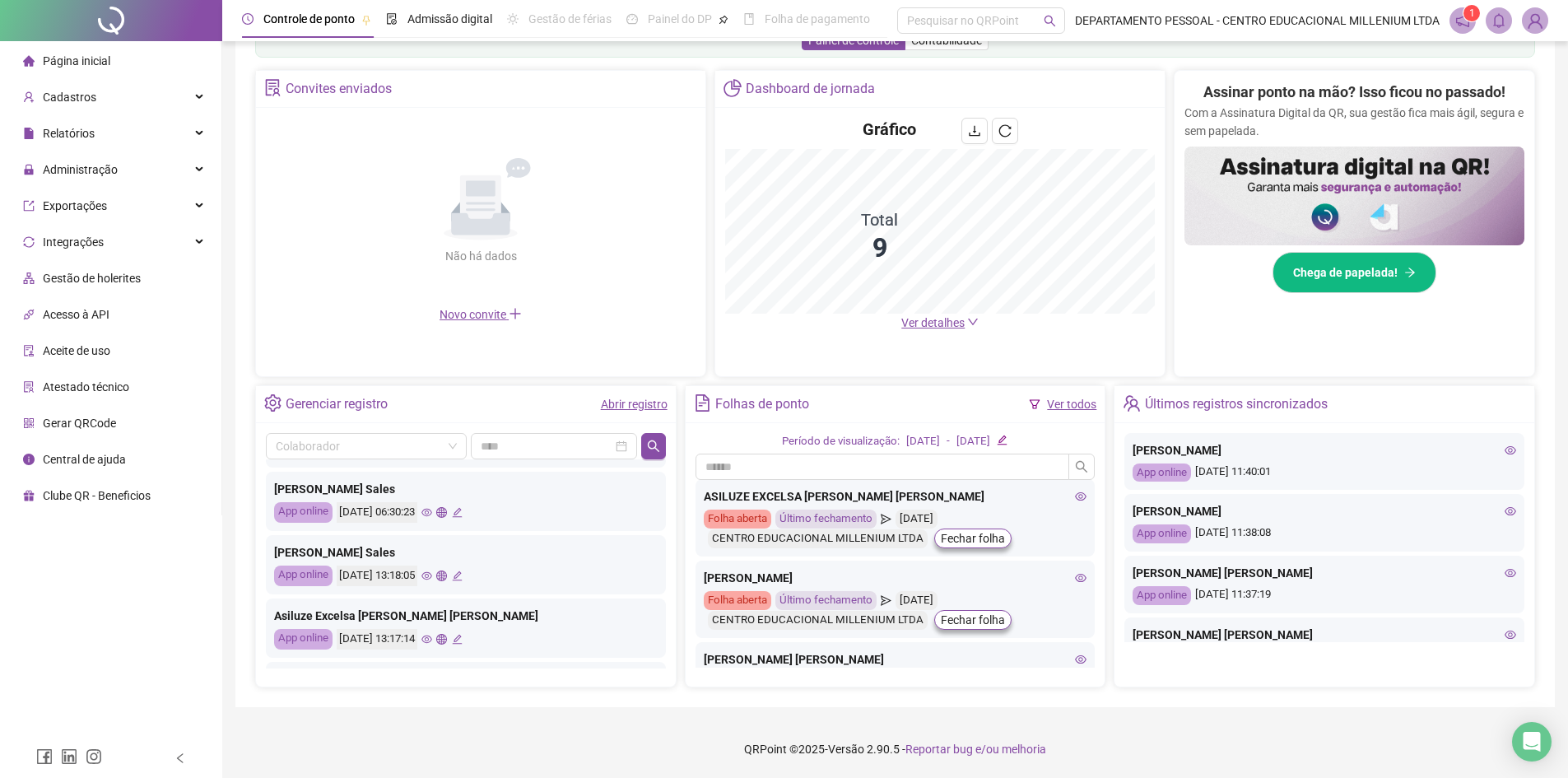
click at [432, 572] on icon "eye" at bounding box center [426, 576] width 11 height 11
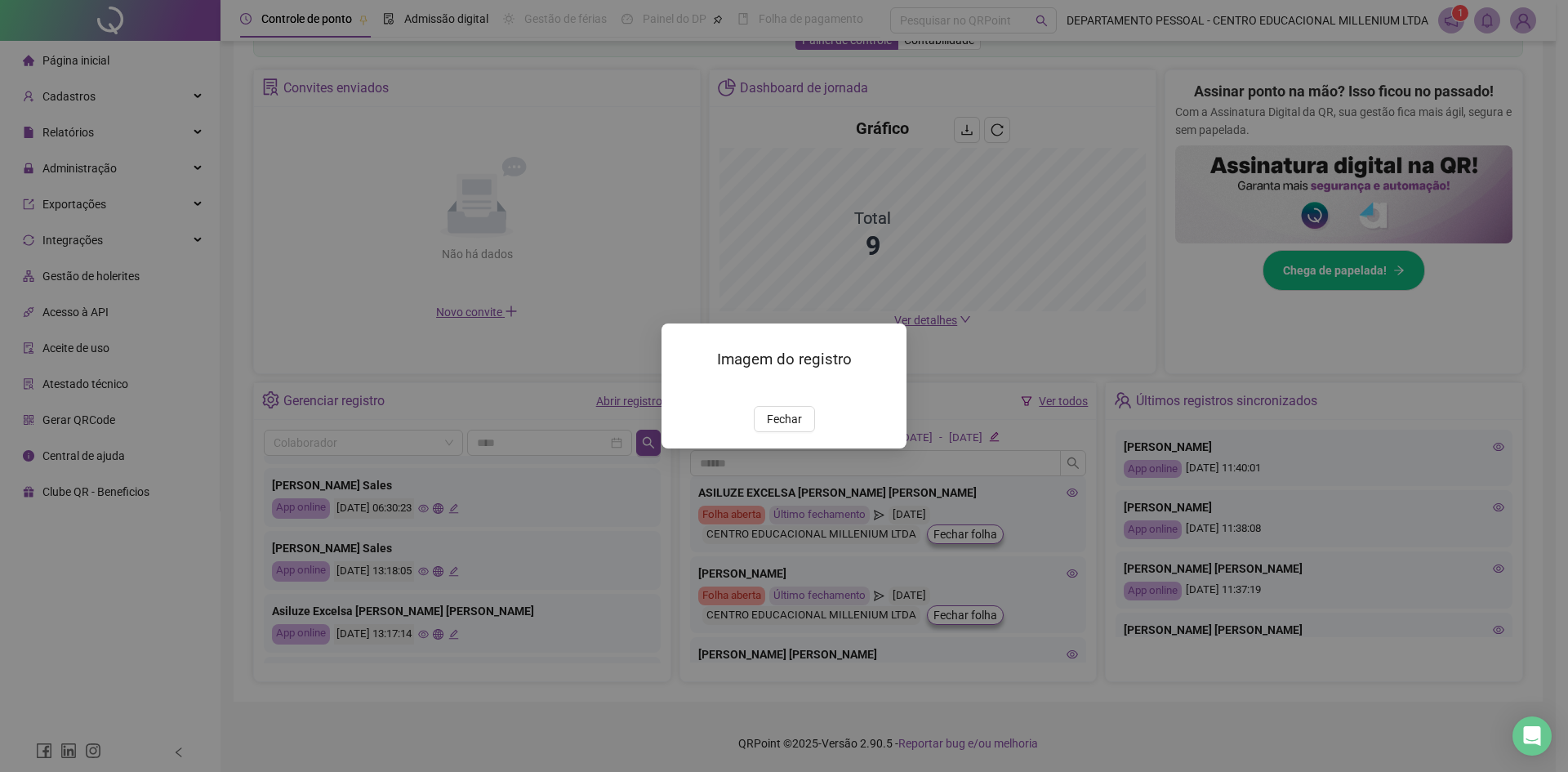
click at [779, 428] on span "Fechar" at bounding box center [784, 419] width 35 height 18
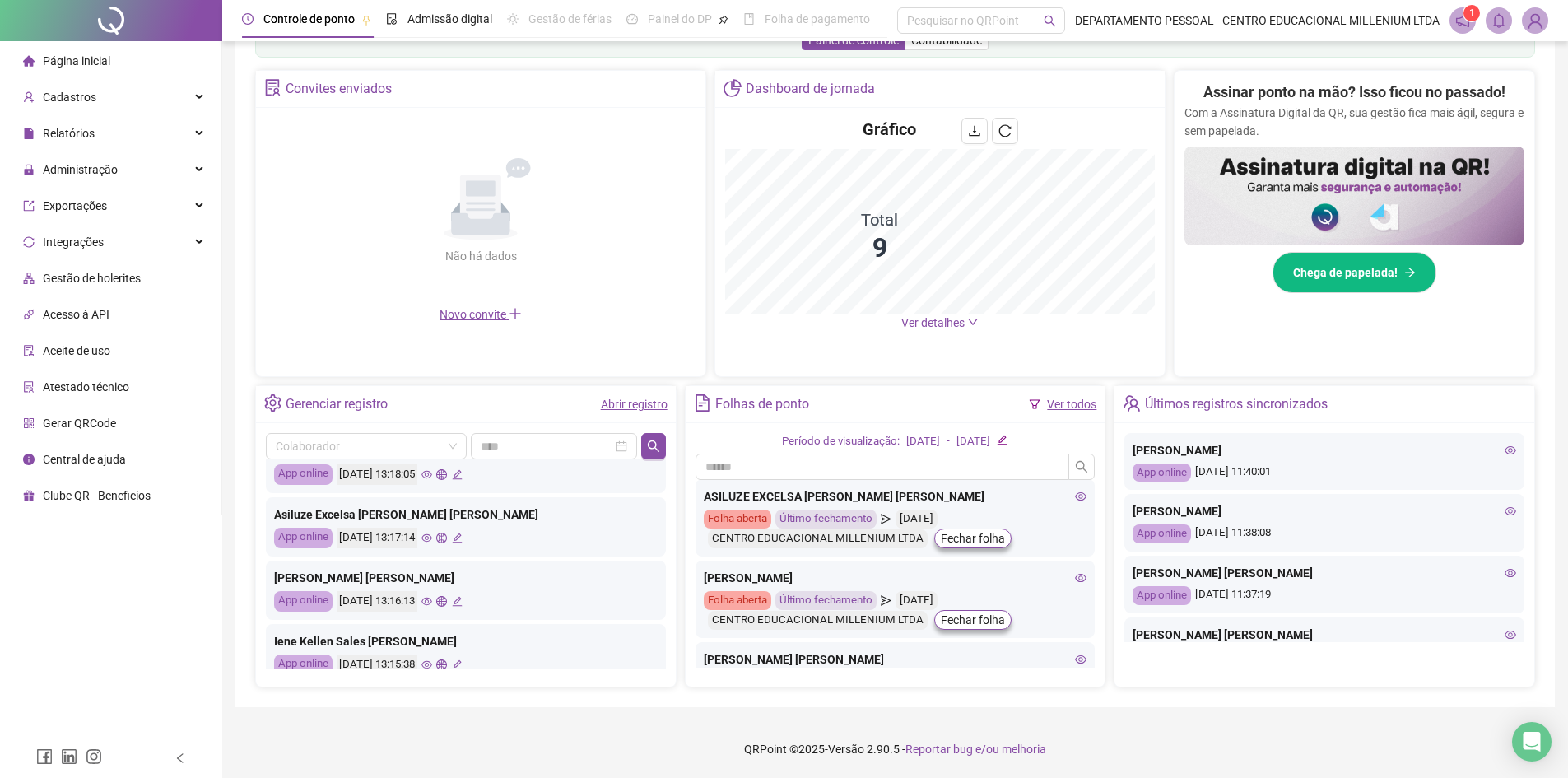
scroll to position [774, 0]
